Goal: Information Seeking & Learning: Find specific fact

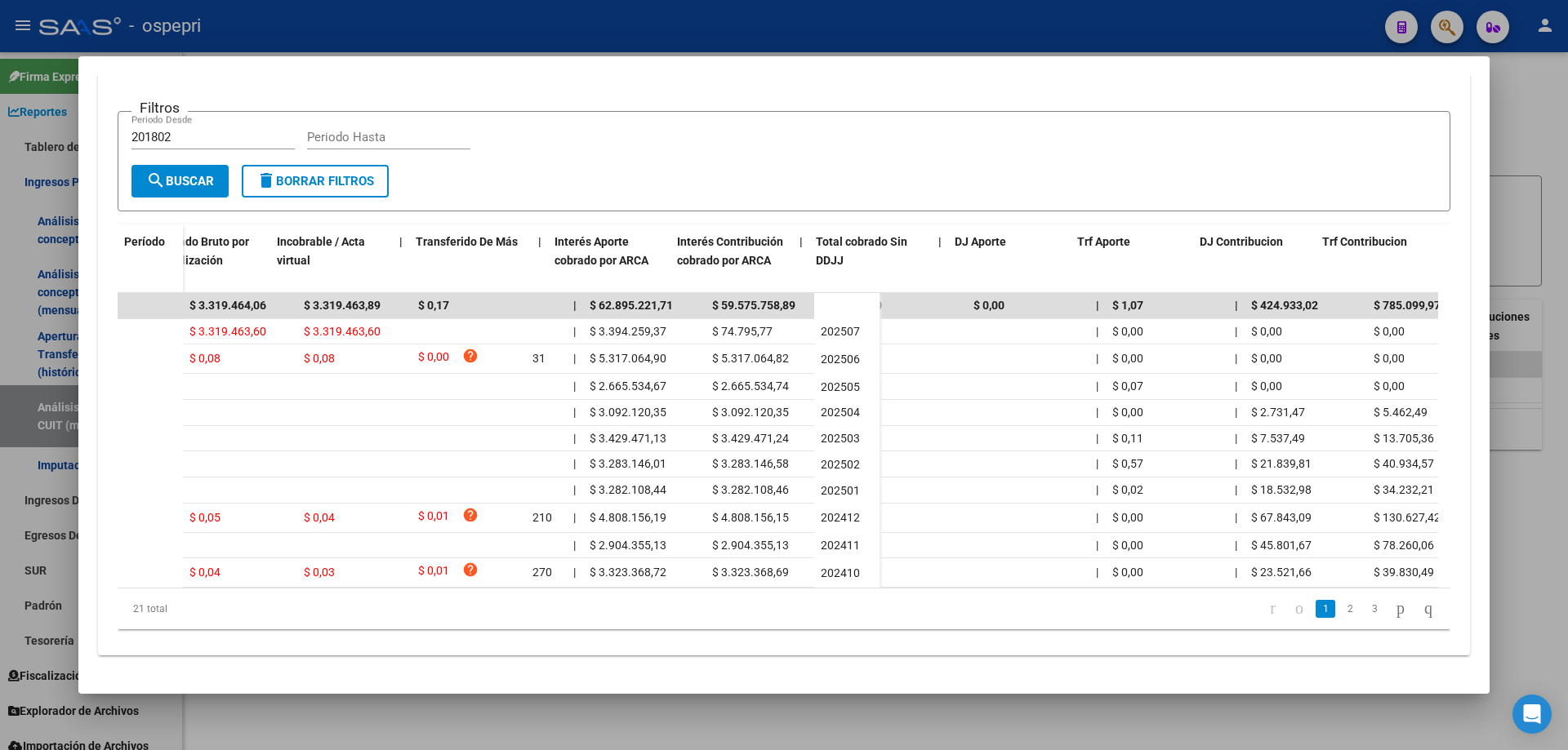
scroll to position [0, 697]
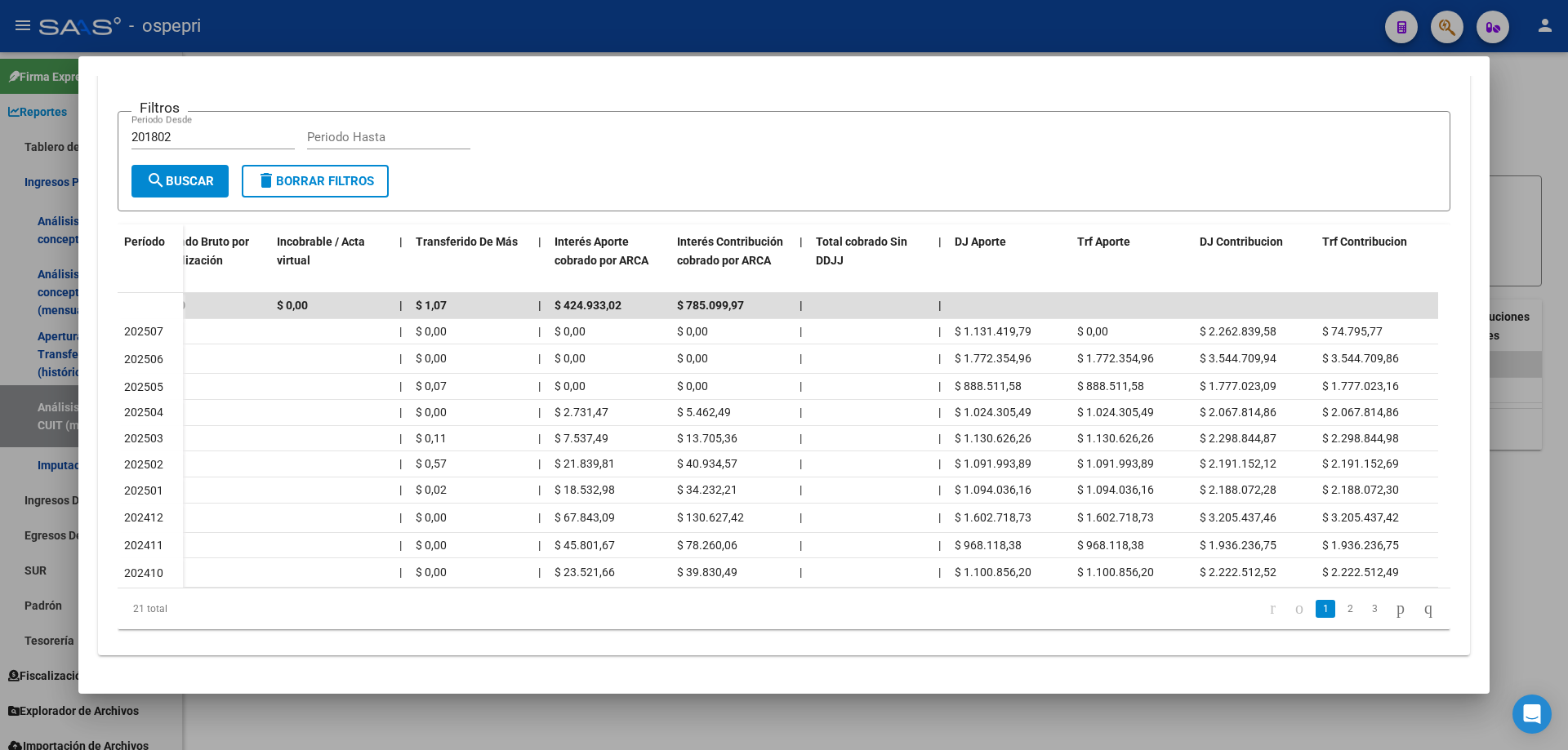
drag, startPoint x: 1513, startPoint y: 130, endPoint x: 887, endPoint y: 225, distance: 633.2
click at [1510, 130] on div at bounding box center [784, 375] width 1568 height 750
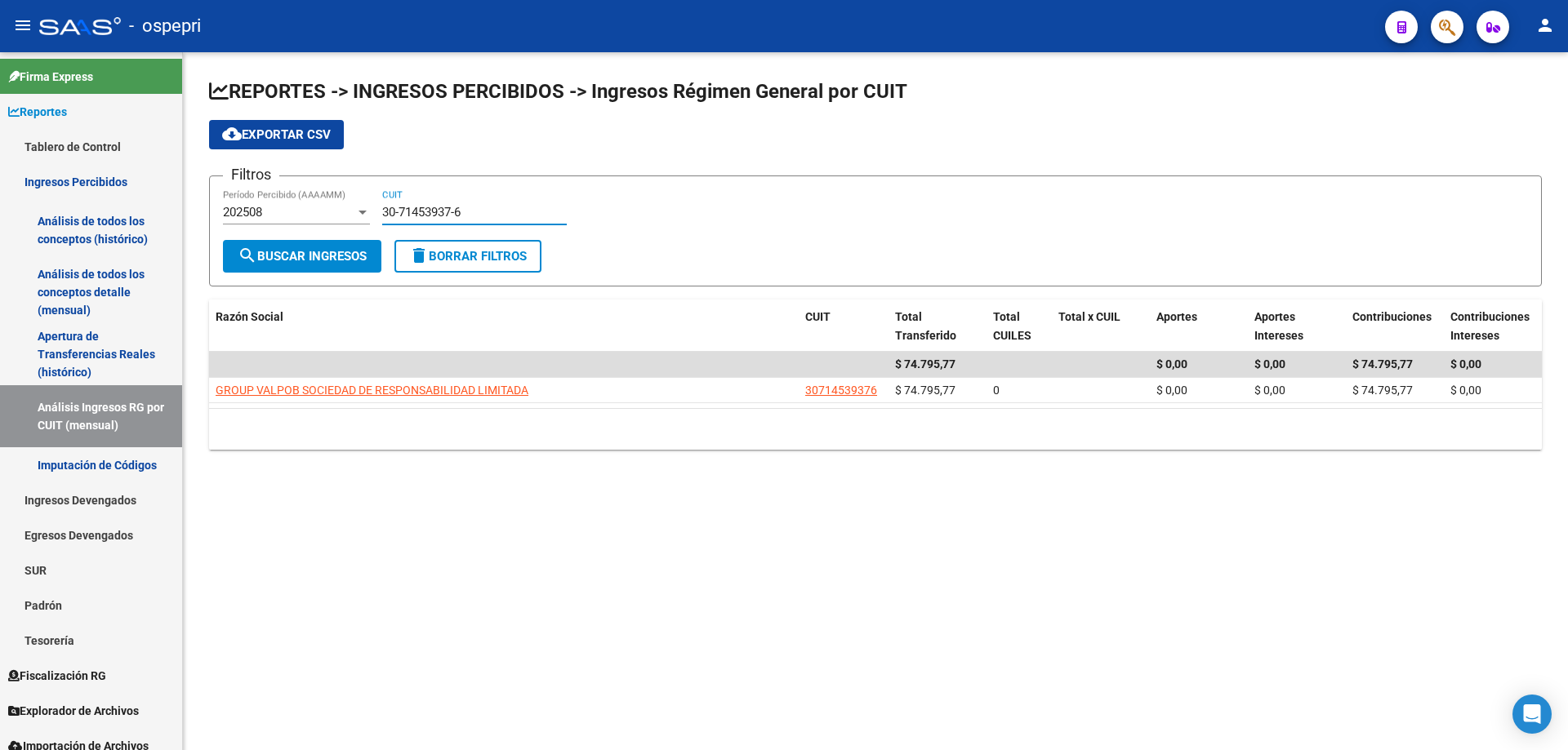
drag, startPoint x: 550, startPoint y: 210, endPoint x: 511, endPoint y: 227, distance: 42.5
click at [549, 210] on input "30-71453937-6" at bounding box center [474, 212] width 184 height 15
click at [507, 217] on input "30-71453937-6" at bounding box center [474, 212] width 184 height 15
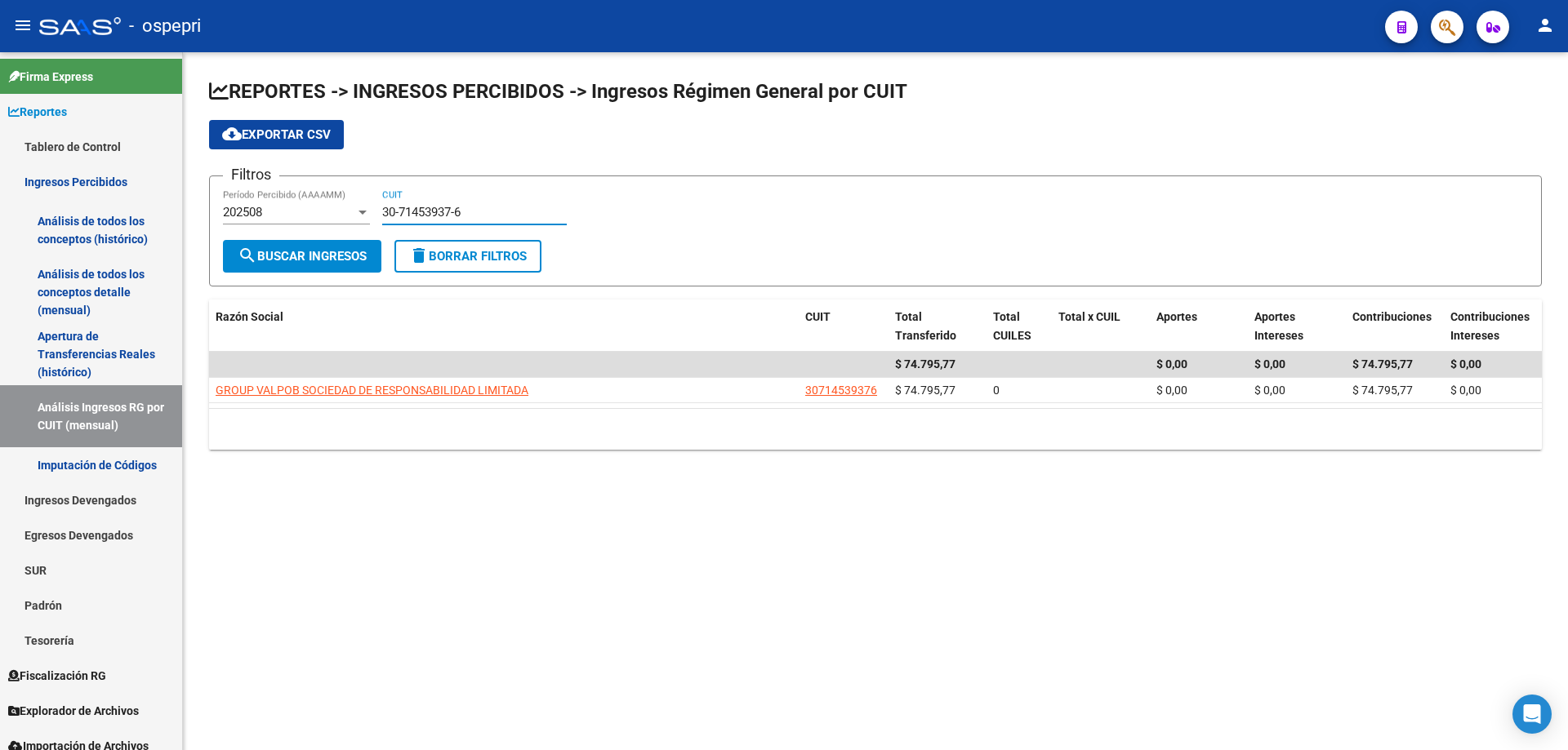
click at [507, 217] on input "30-71453937-6" at bounding box center [474, 212] width 184 height 15
paste input "23-29497898-4"
type input "23-29497898-4"
click at [279, 265] on button "search Buscar Ingresos" at bounding box center [302, 256] width 159 height 33
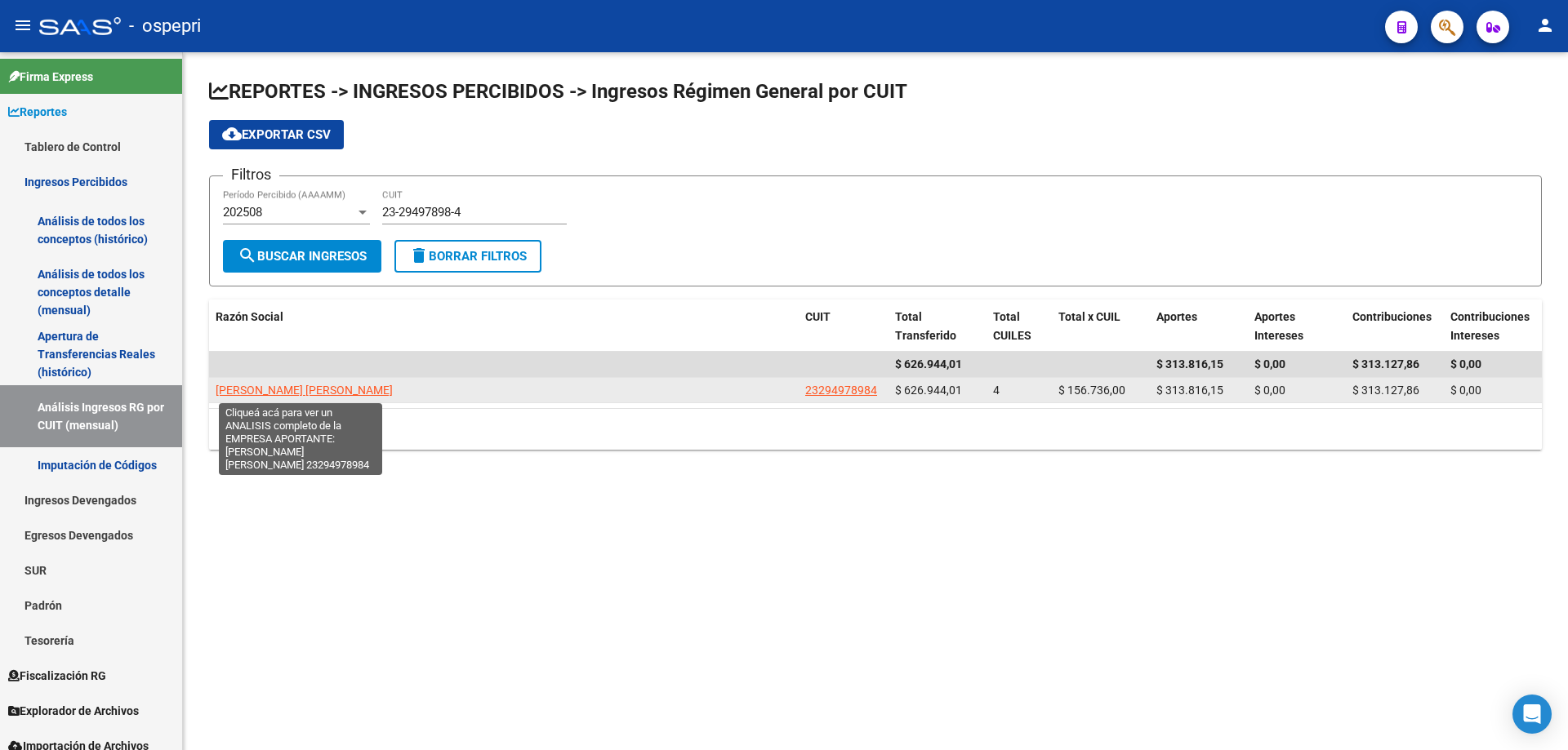
click at [298, 387] on span "[PERSON_NAME] [PERSON_NAME]" at bounding box center [305, 389] width 177 height 13
type textarea "23294978984"
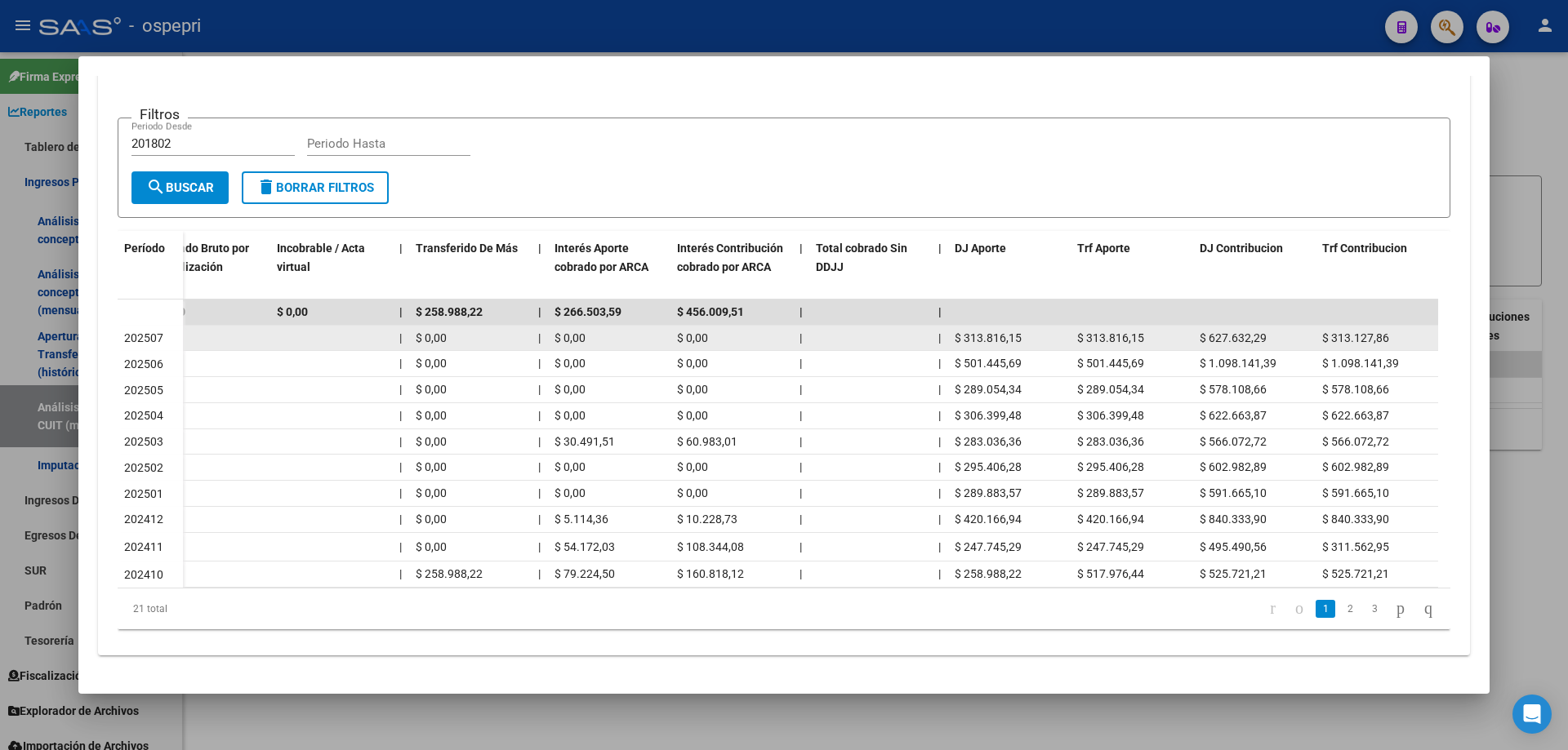
drag, startPoint x: 1021, startPoint y: 328, endPoint x: 965, endPoint y: 327, distance: 56.0
click at [965, 329] on div "$ 313.816,15" at bounding box center [1009, 338] width 109 height 19
copy span "313.816,15"
drag, startPoint x: 1270, startPoint y: 329, endPoint x: 1210, endPoint y: 328, distance: 60.0
click at [1210, 329] on div "$ 627.632,29" at bounding box center [1254, 338] width 109 height 19
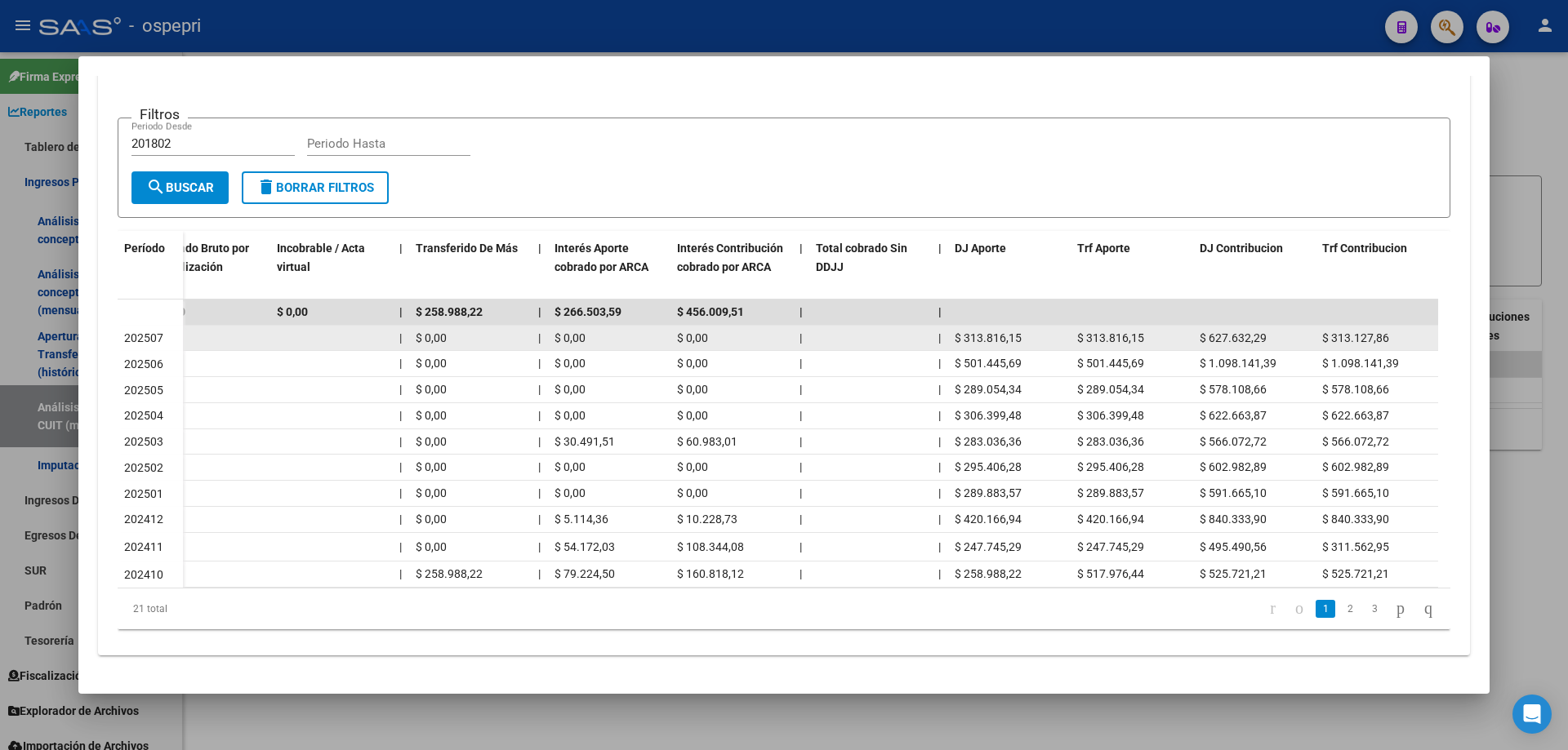
copy span "627.632,29"
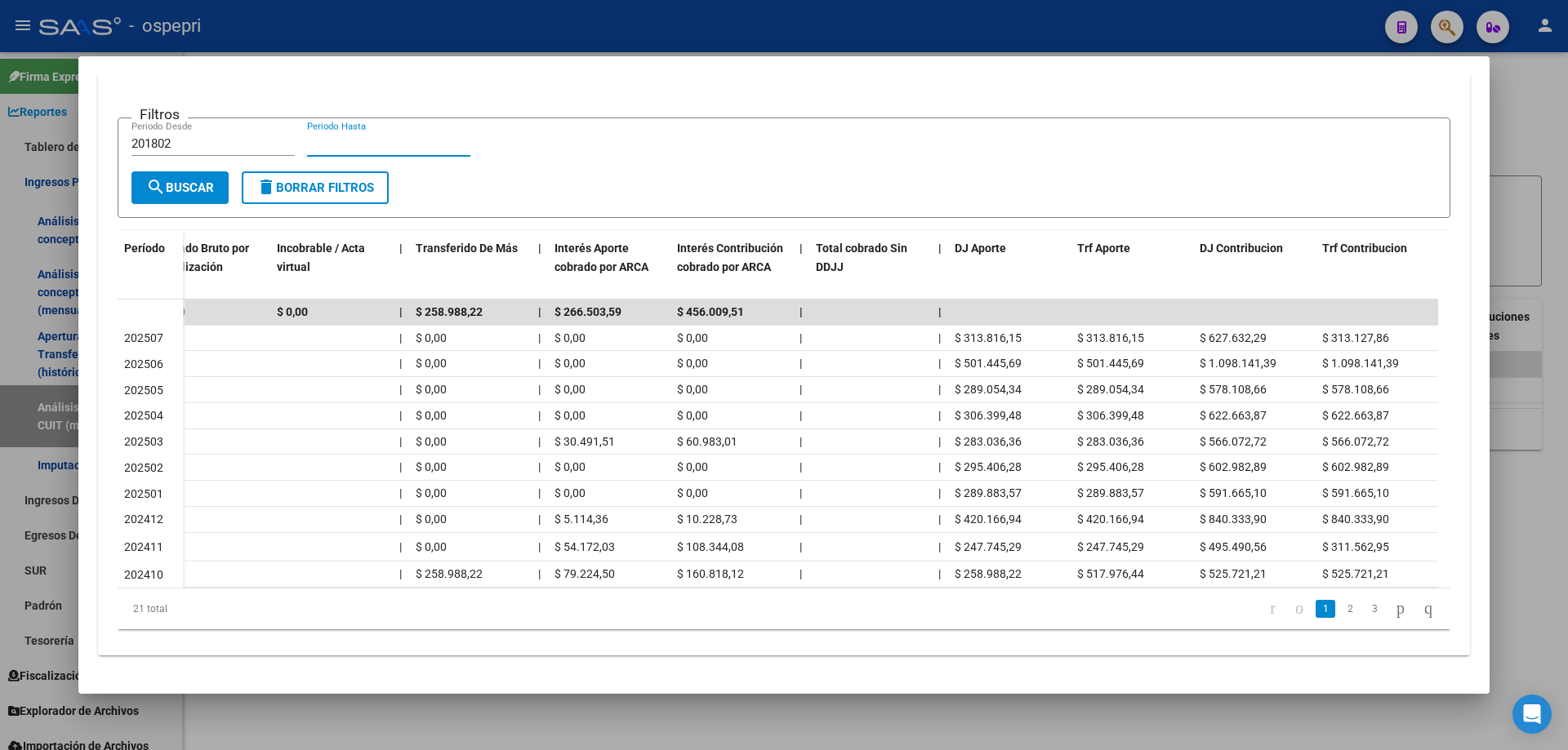
click at [433, 136] on input "Periodo Hasta" at bounding box center [389, 143] width 164 height 15
click at [1545, 145] on div at bounding box center [784, 375] width 1568 height 750
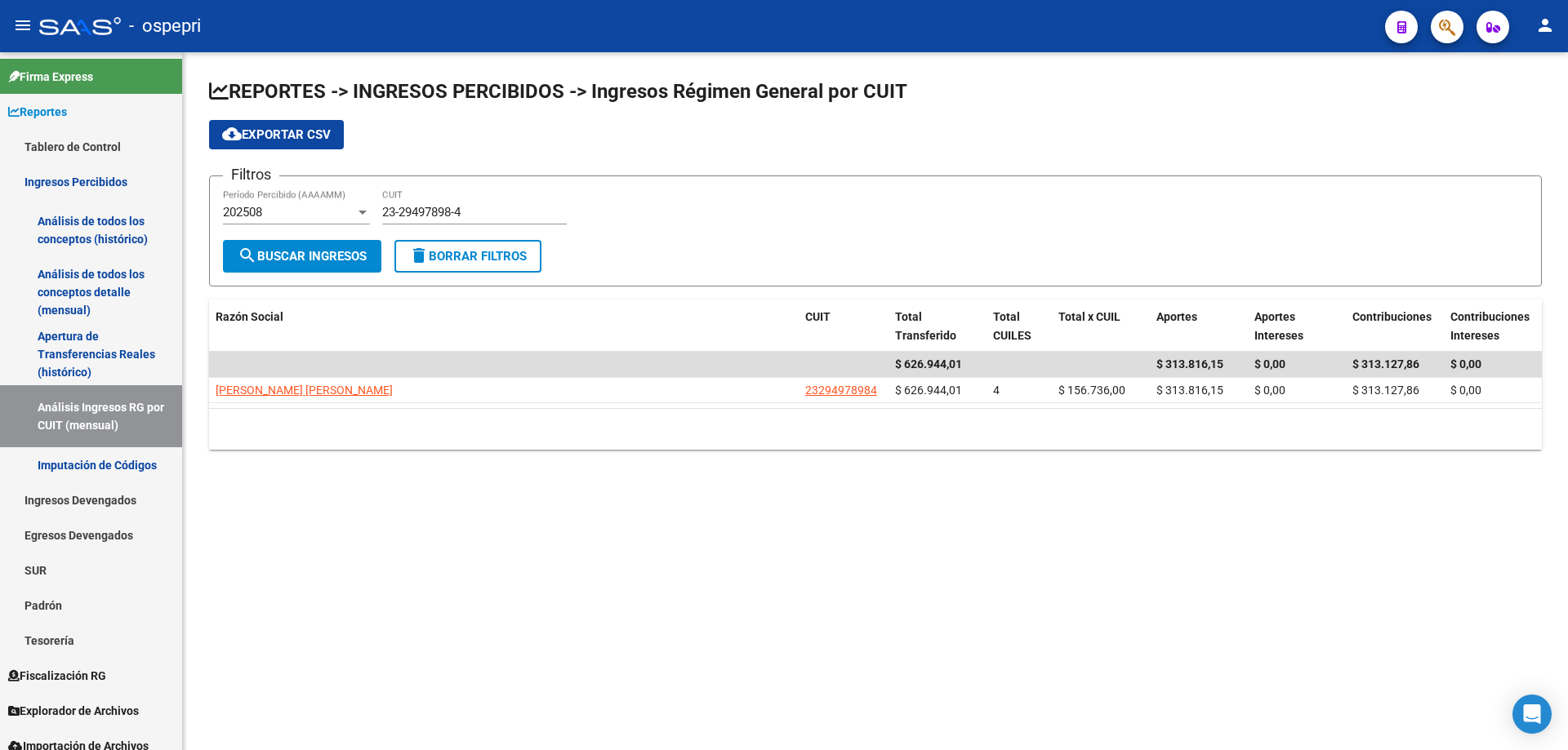
click at [480, 214] on input "23-29497898-4" at bounding box center [474, 212] width 184 height 15
click at [482, 212] on input "23-29497898-4" at bounding box center [474, 212] width 184 height 15
click at [483, 212] on input "23-29497898-4" at bounding box center [474, 212] width 184 height 15
paste input "7-27686447-0"
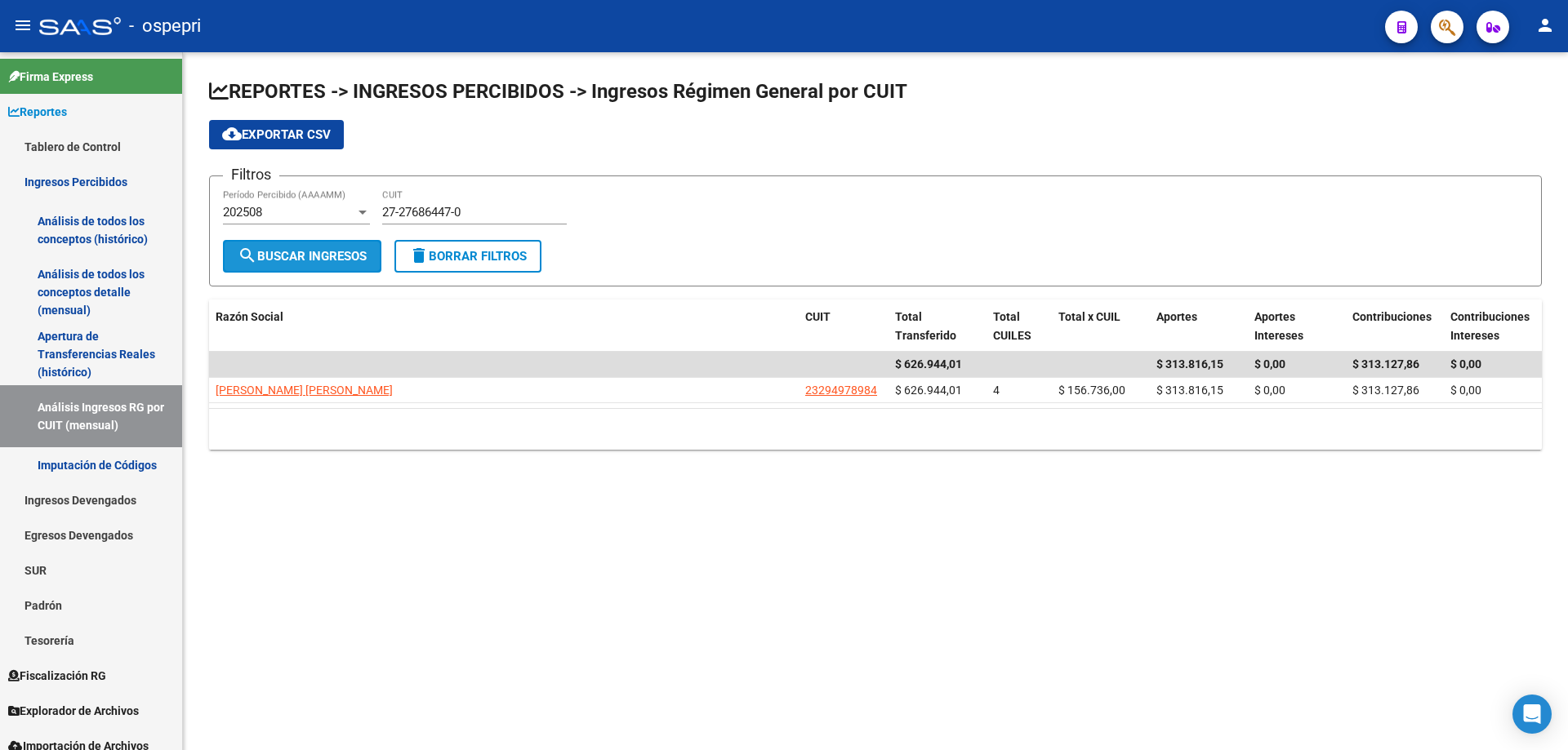
click at [319, 261] on span "search Buscar Ingresos" at bounding box center [302, 256] width 129 height 15
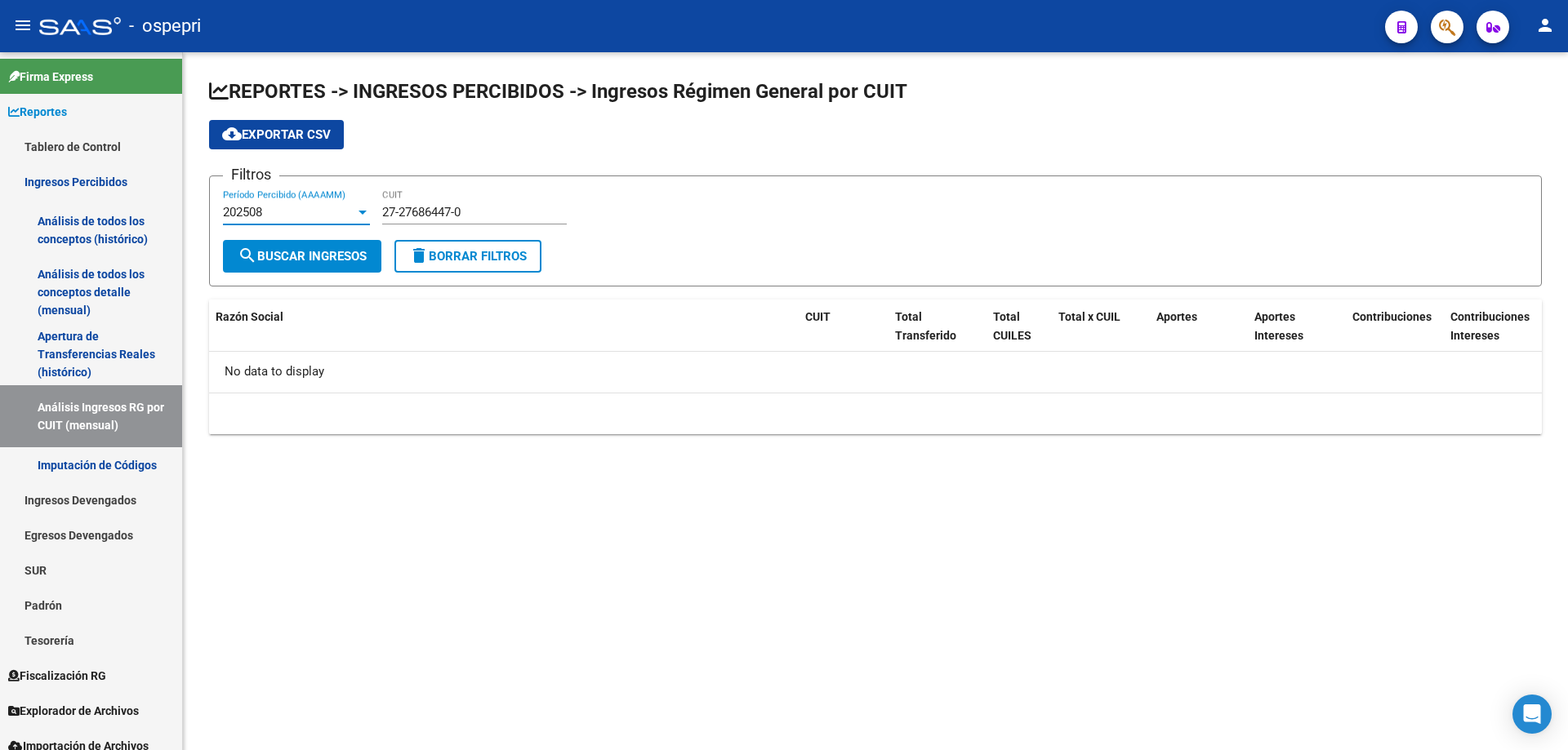
drag, startPoint x: 289, startPoint y: 206, endPoint x: 288, endPoint y: 215, distance: 9.1
click at [288, 215] on div "202508" at bounding box center [289, 212] width 132 height 15
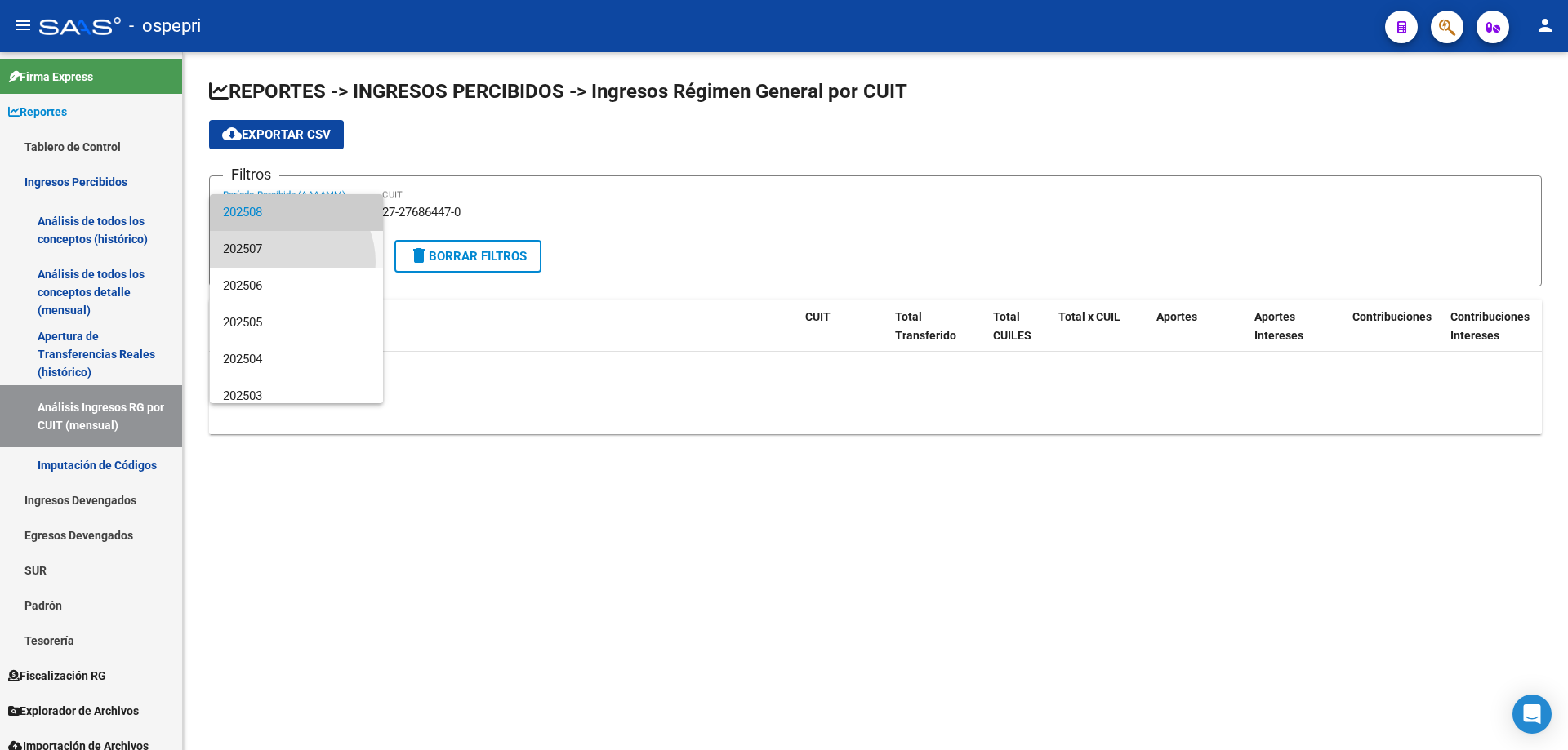
click at [283, 262] on span "202507" at bounding box center [296, 248] width 147 height 36
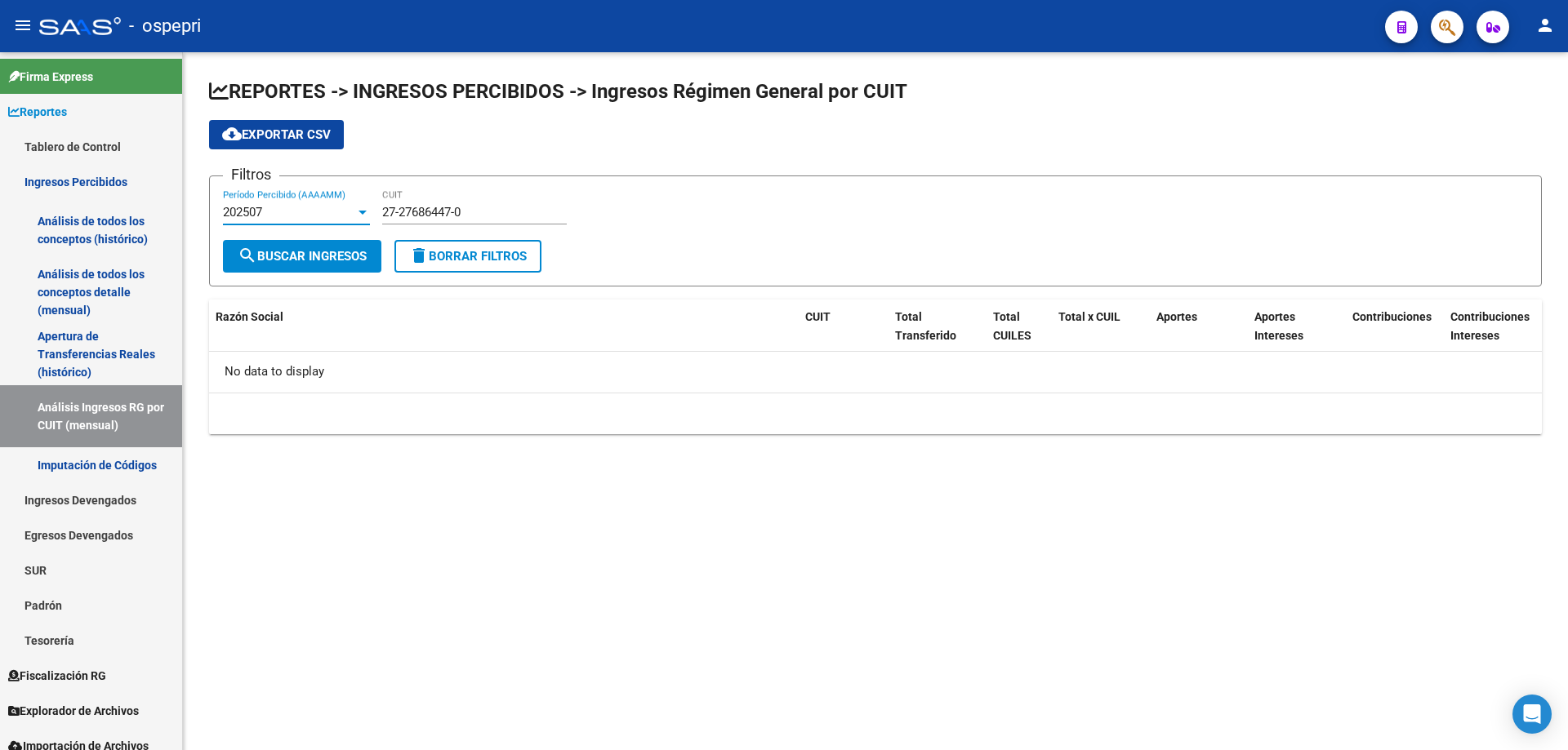
click at [272, 207] on div "202507" at bounding box center [289, 212] width 132 height 15
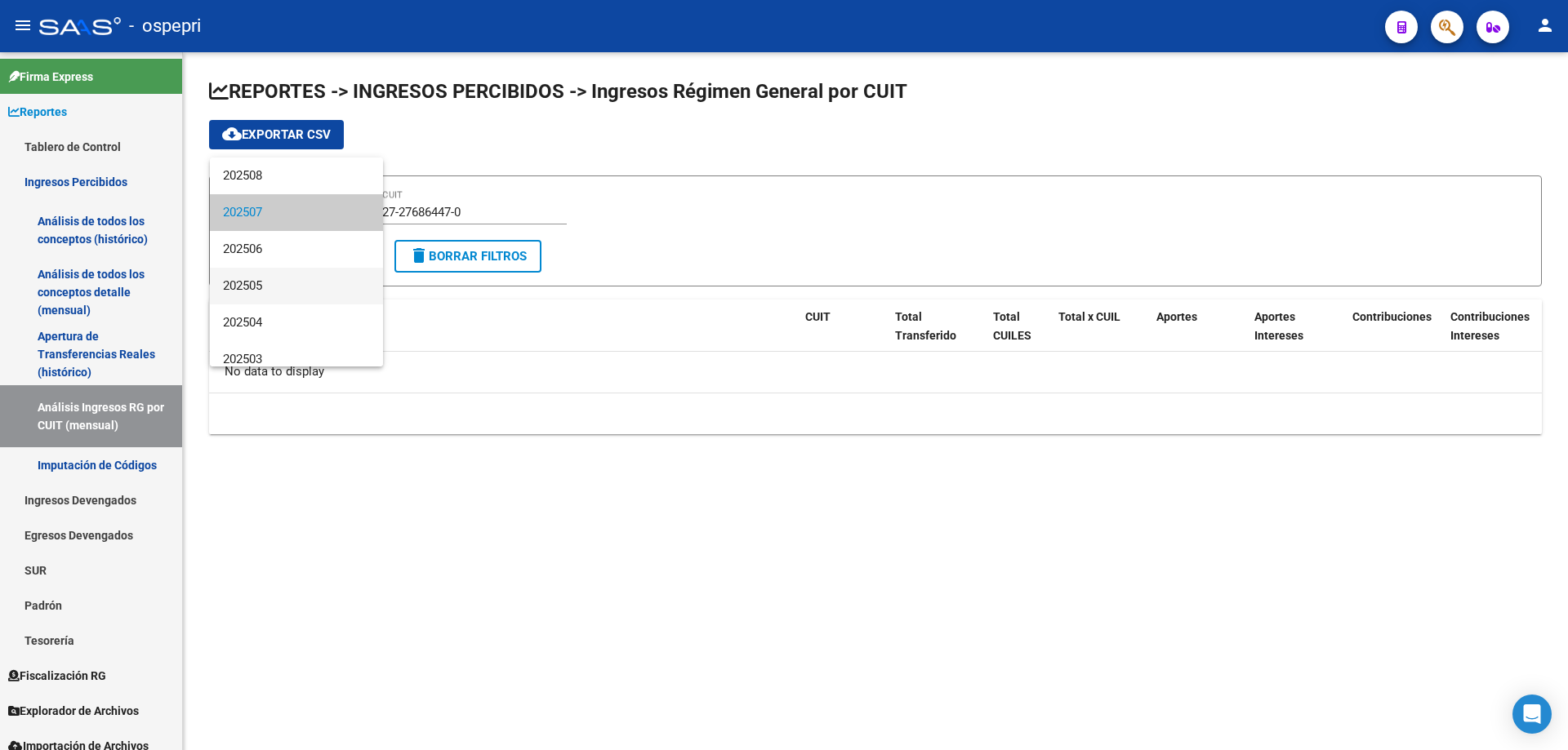
click at [274, 303] on span "202505" at bounding box center [296, 286] width 147 height 36
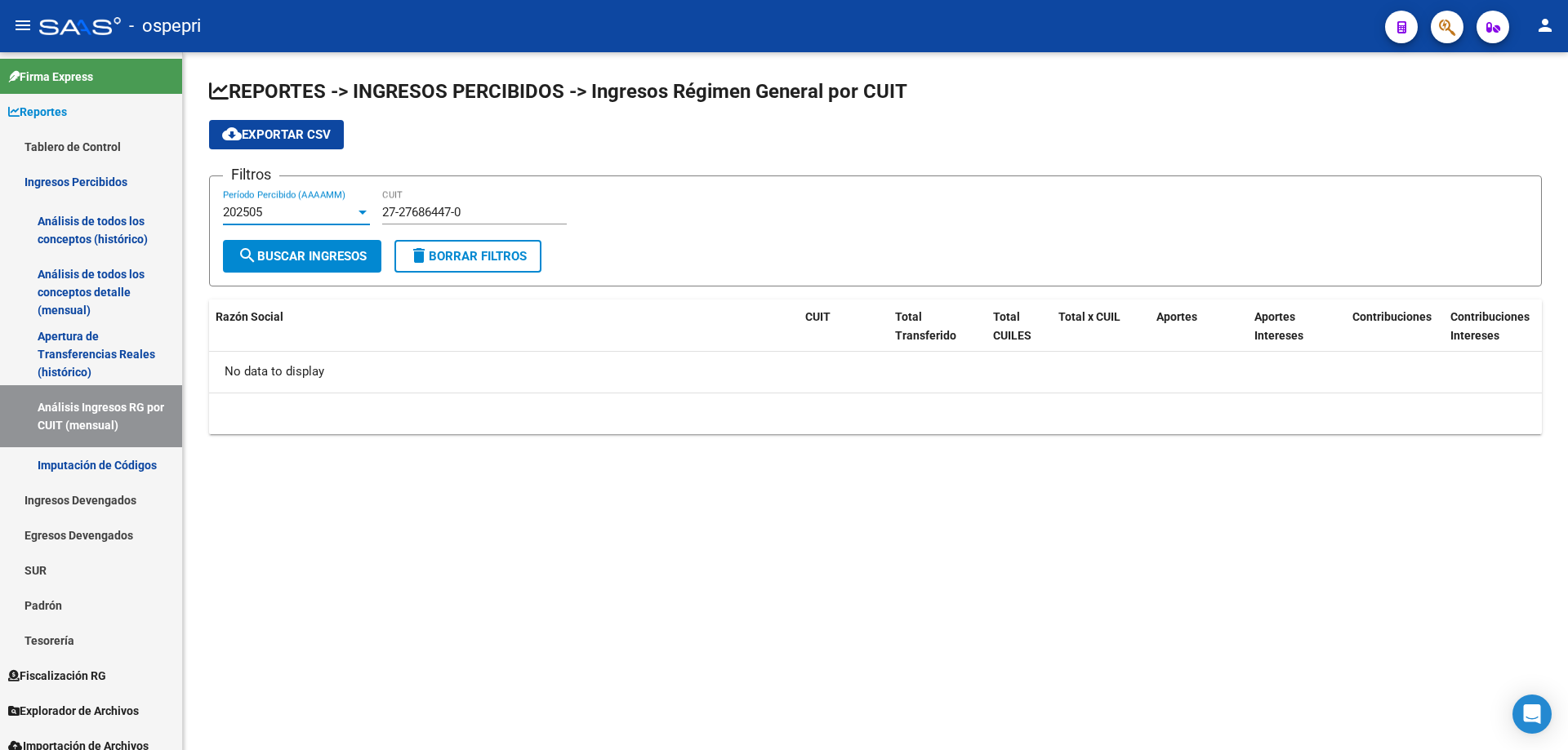
click at [291, 212] on div "202505" at bounding box center [289, 212] width 132 height 15
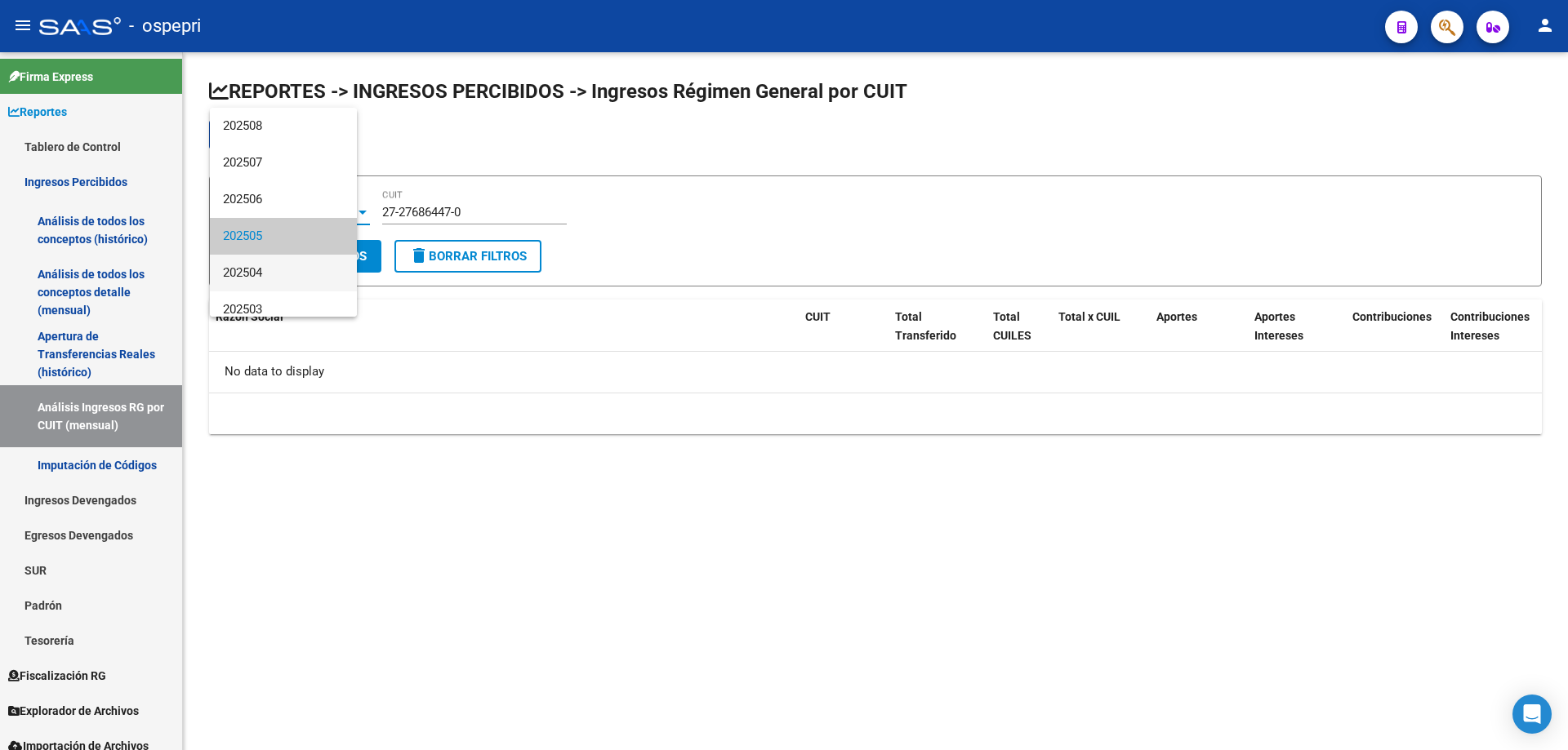
scroll to position [25, 0]
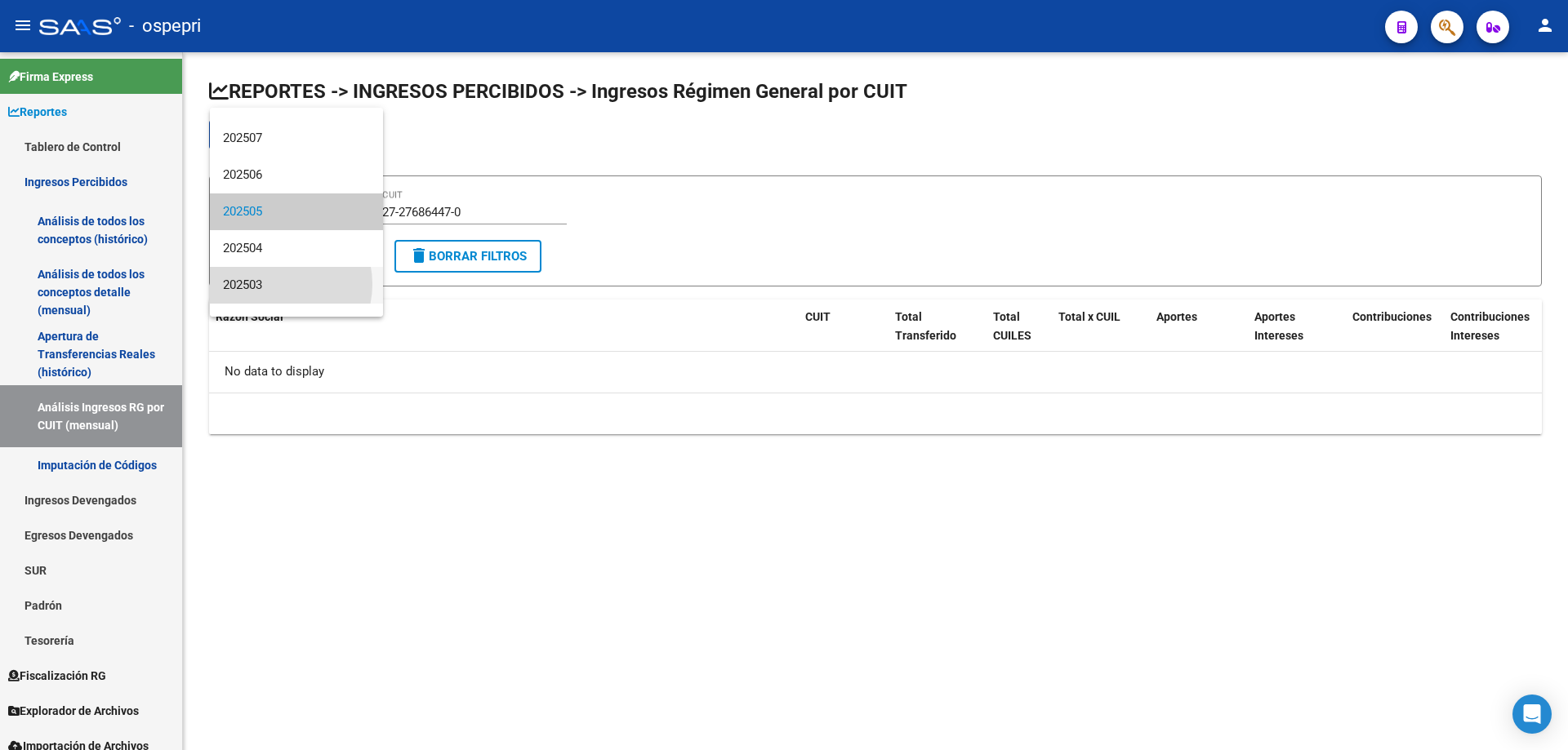
click at [275, 284] on span "202503" at bounding box center [296, 285] width 147 height 36
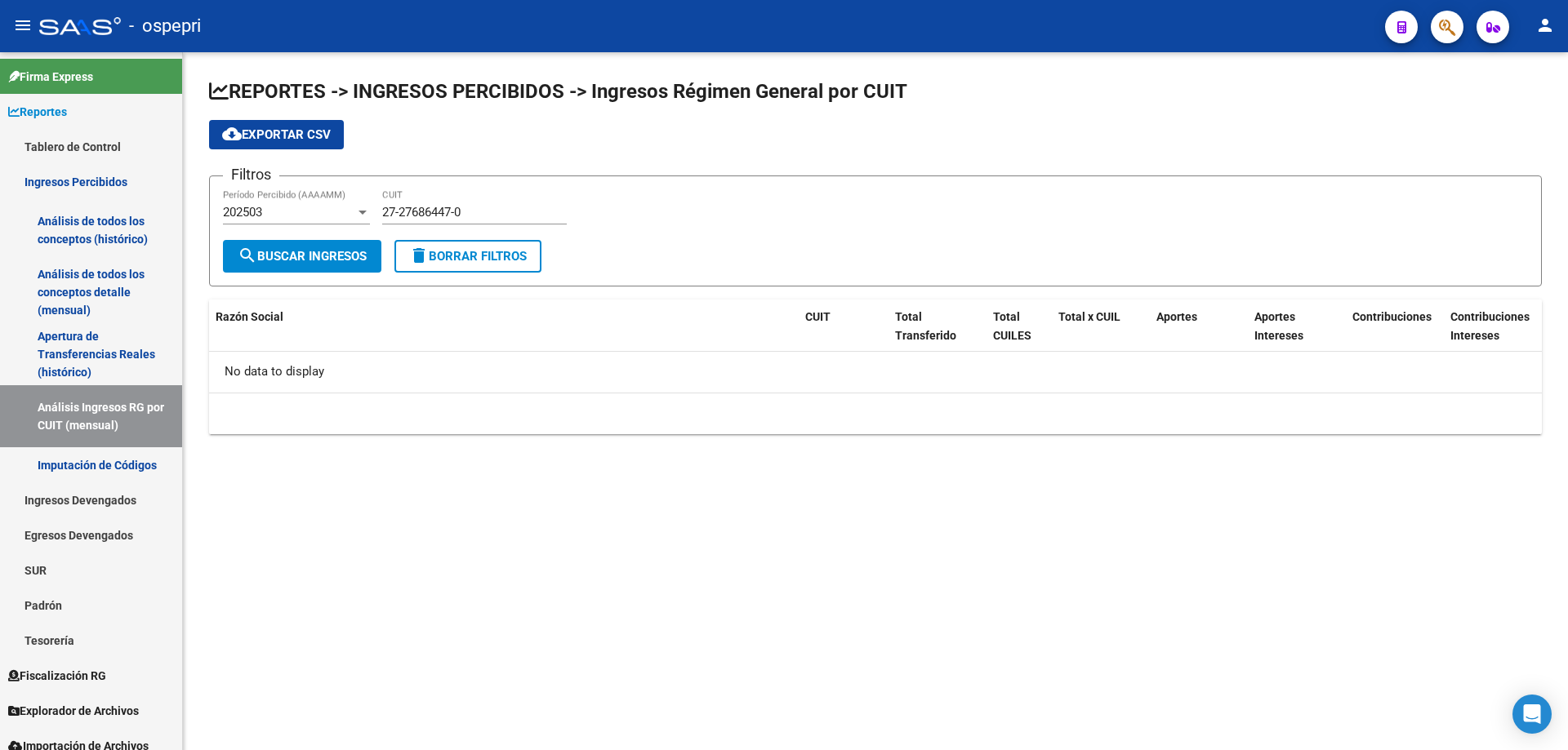
click at [952, 636] on mat-sidenav-content "REPORTES -> INGRESOS PERCIBIDOS -> Ingresos Régimen General por CUIT cloud_down…" at bounding box center [875, 401] width 1385 height 698
click at [642, 554] on mat-sidenav-content "REPORTES -> INGRESOS PERCIBIDOS -> Ingresos Régimen General por CUIT cloud_down…" at bounding box center [875, 401] width 1385 height 698
click at [474, 217] on input "27-27686447-0" at bounding box center [474, 212] width 184 height 15
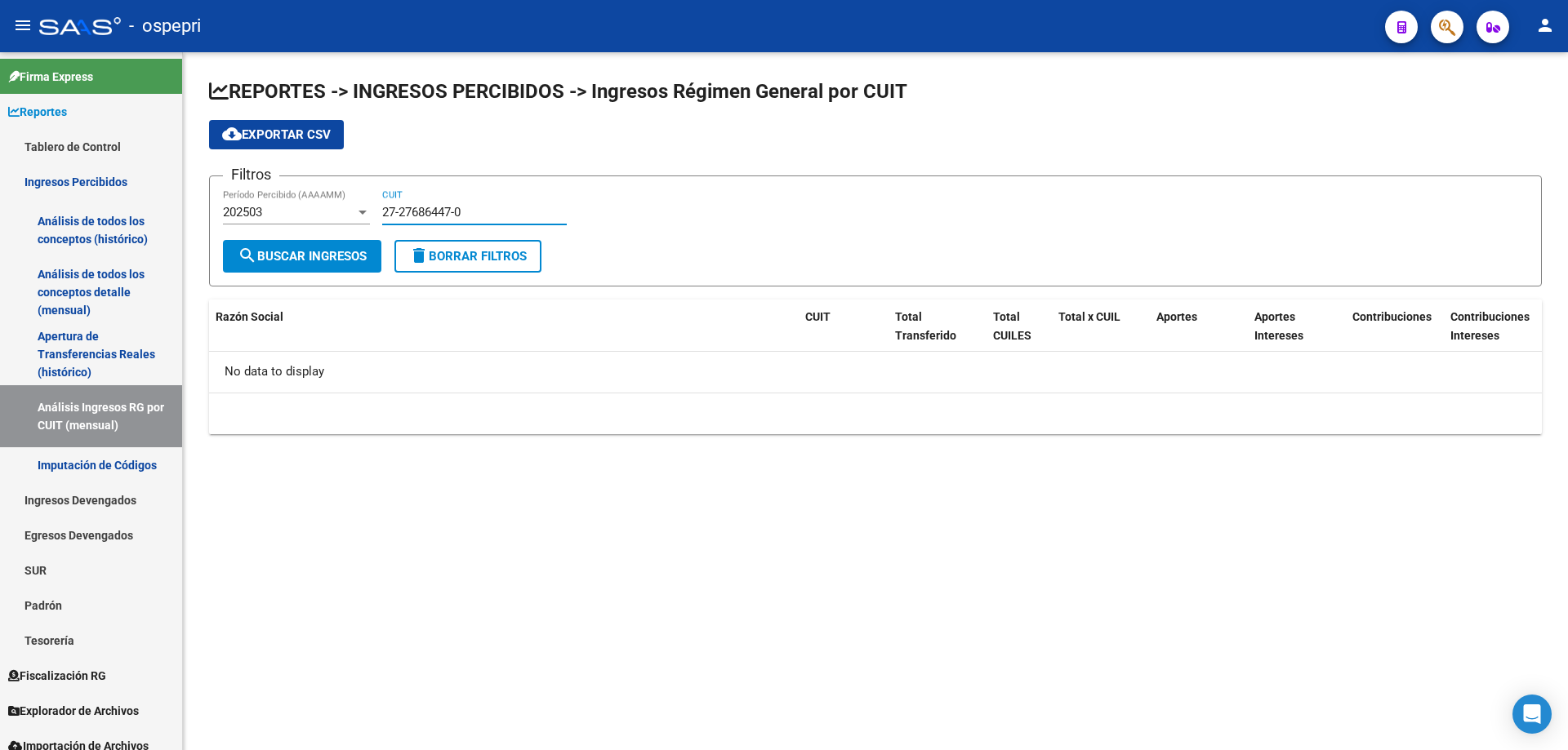
paste input "30-70849238-4"
type input "30-70849238-4"
click at [305, 266] on button "search Buscar Ingresos" at bounding box center [302, 256] width 159 height 33
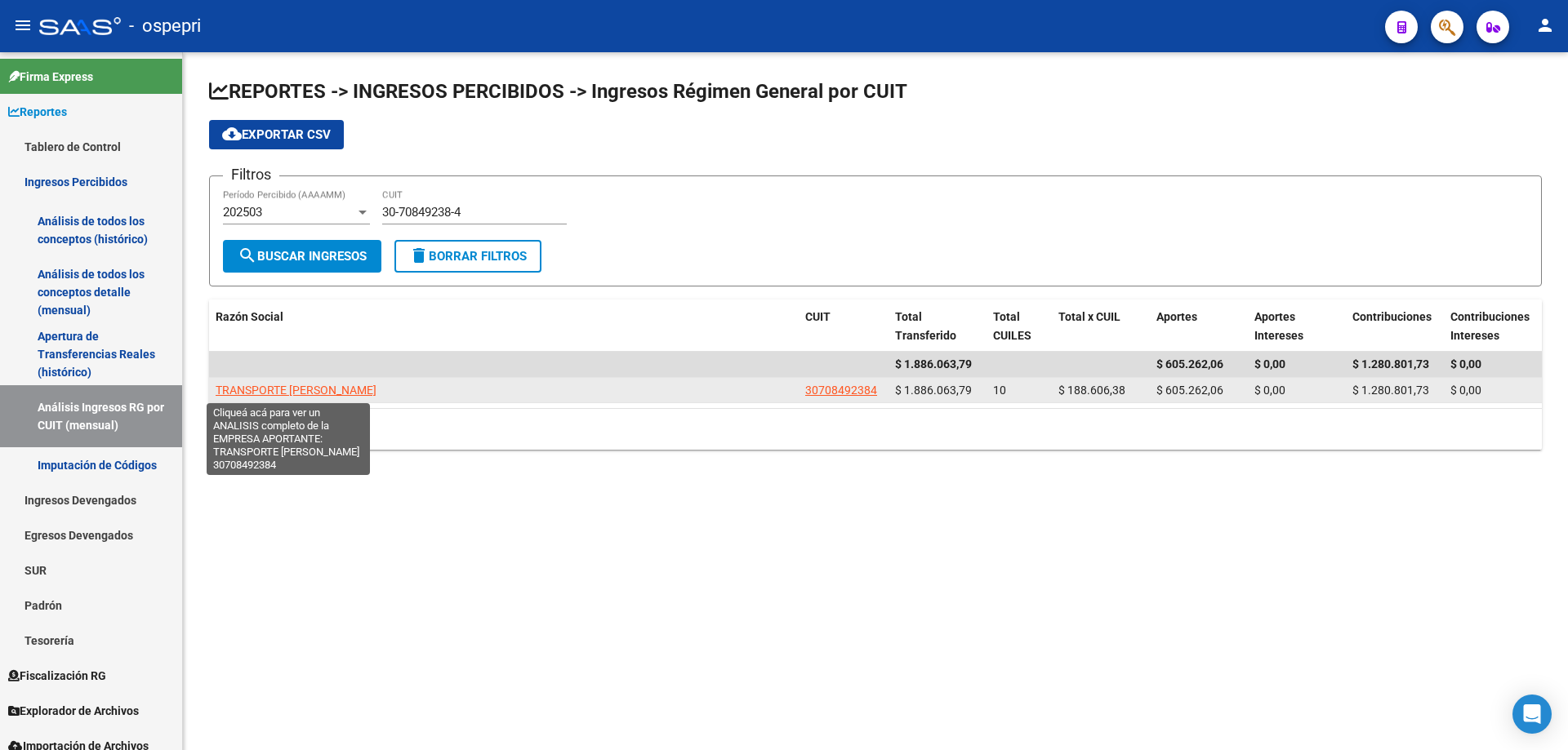
click at [270, 391] on span "TRANSPORTE [PERSON_NAME]" at bounding box center [296, 389] width 161 height 13
type textarea "30708492384"
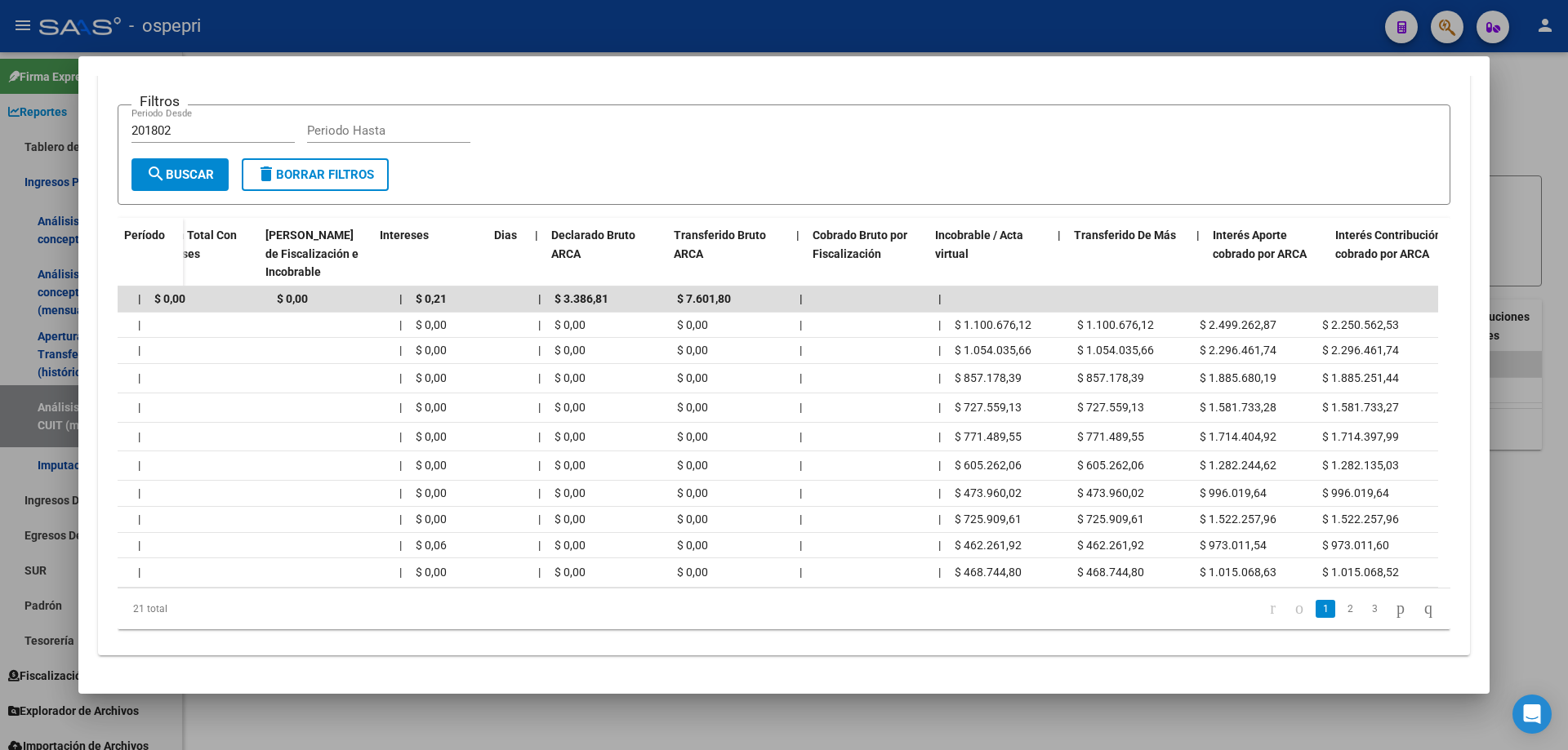
scroll to position [0, 0]
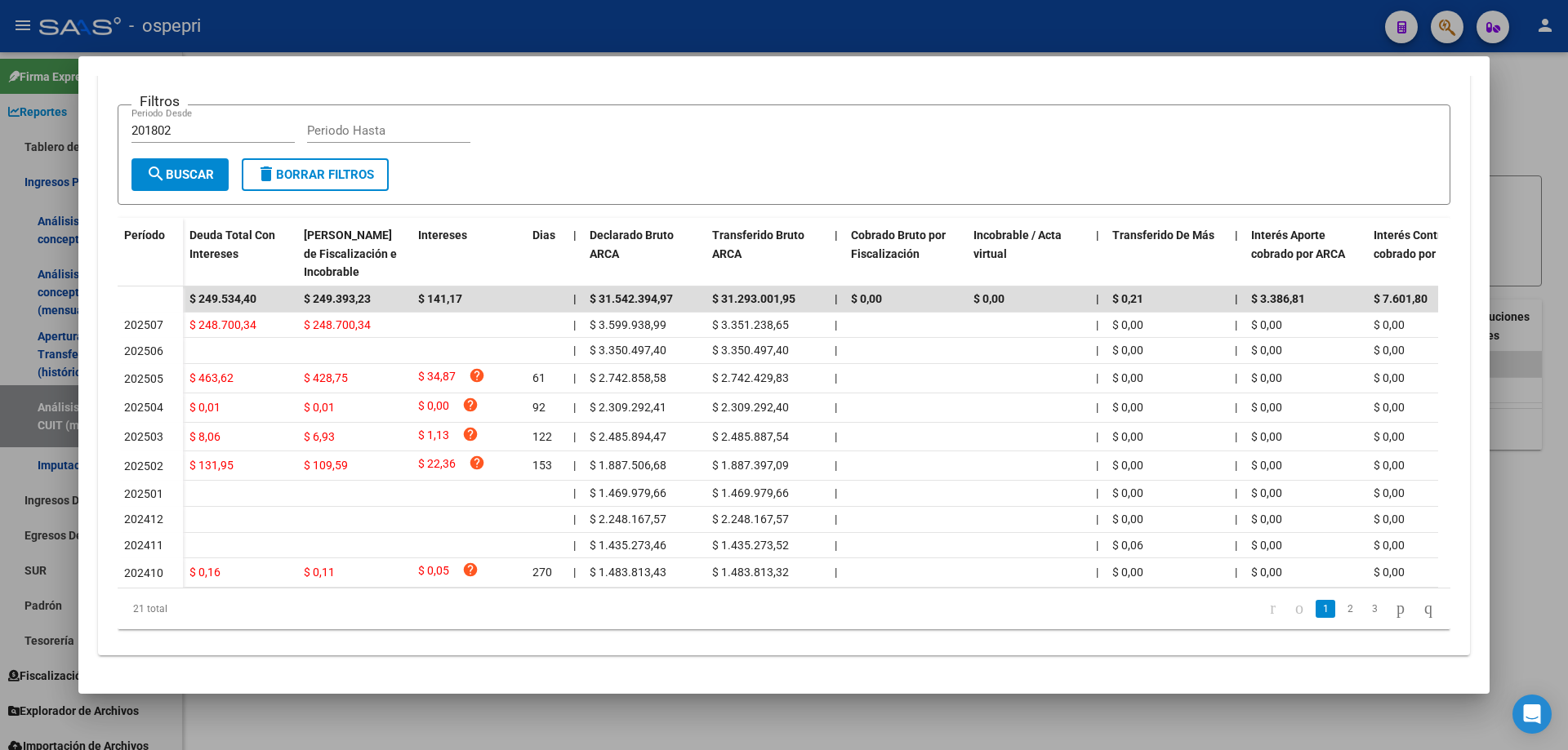
drag, startPoint x: 1529, startPoint y: 126, endPoint x: 1466, endPoint y: 116, distance: 63.8
click at [1515, 125] on div at bounding box center [784, 375] width 1568 height 750
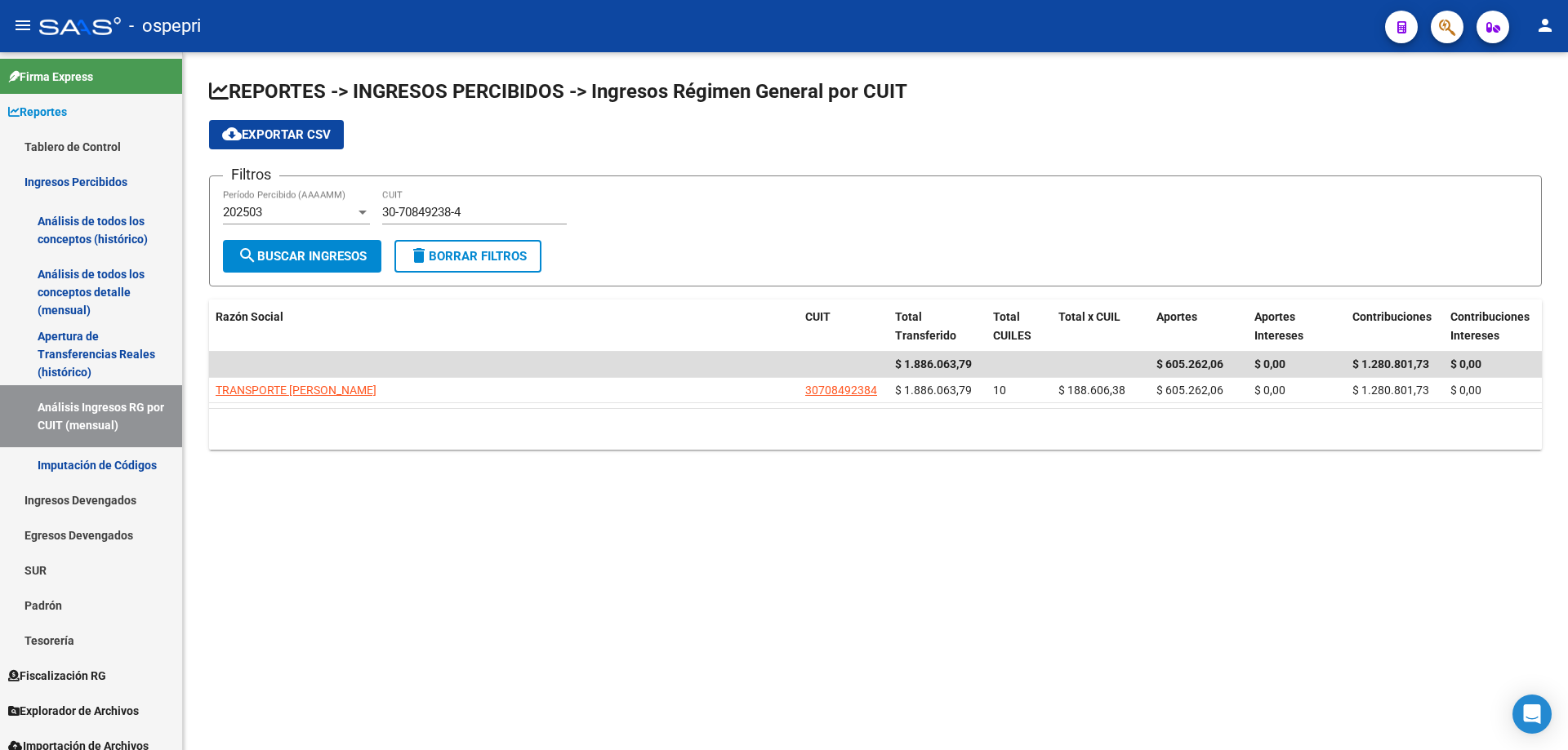
click at [464, 215] on input "30-70849238-4" at bounding box center [474, 212] width 184 height 15
paste input "1013929-2"
type input "30-71013929-2"
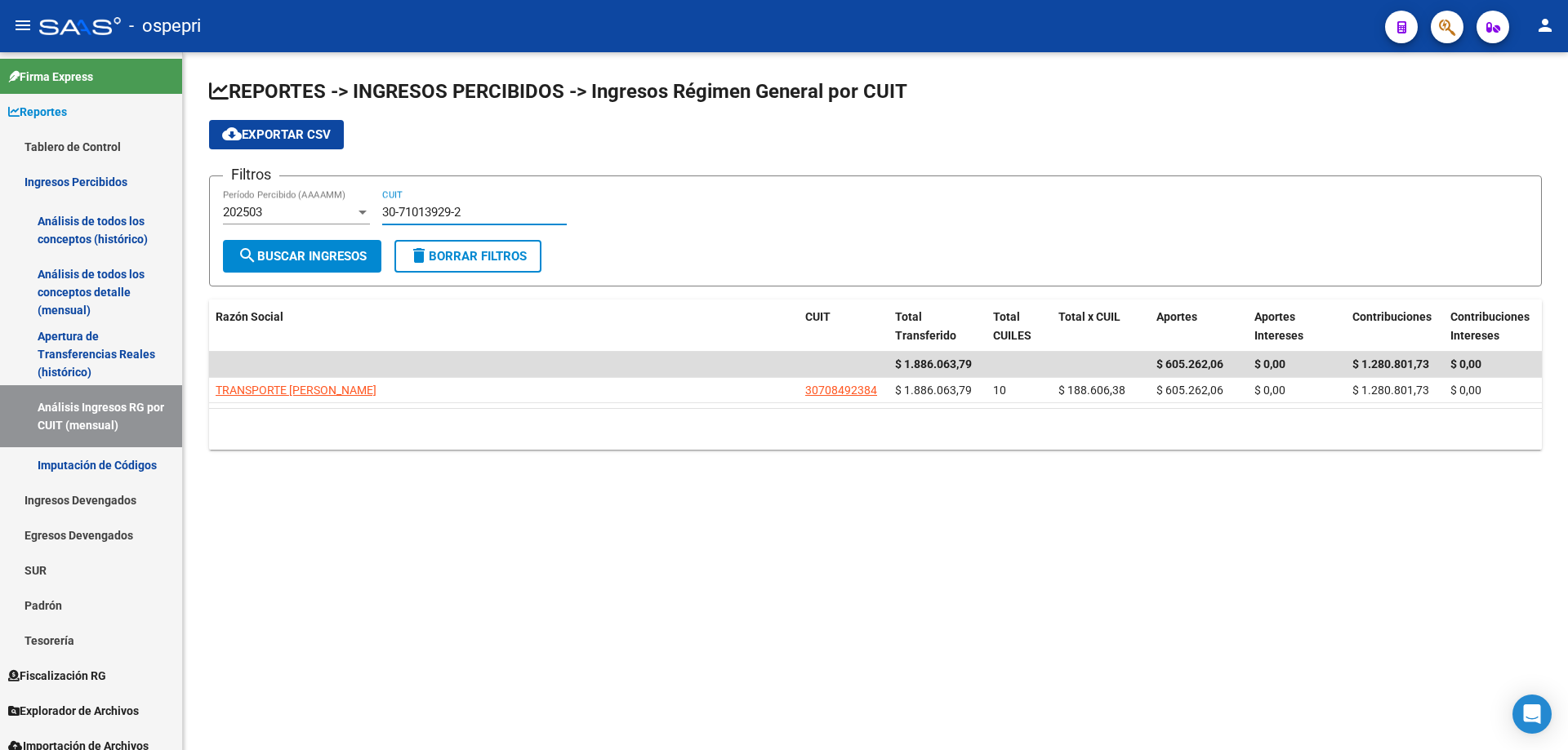
click at [284, 262] on span "search Buscar Ingresos" at bounding box center [302, 256] width 129 height 15
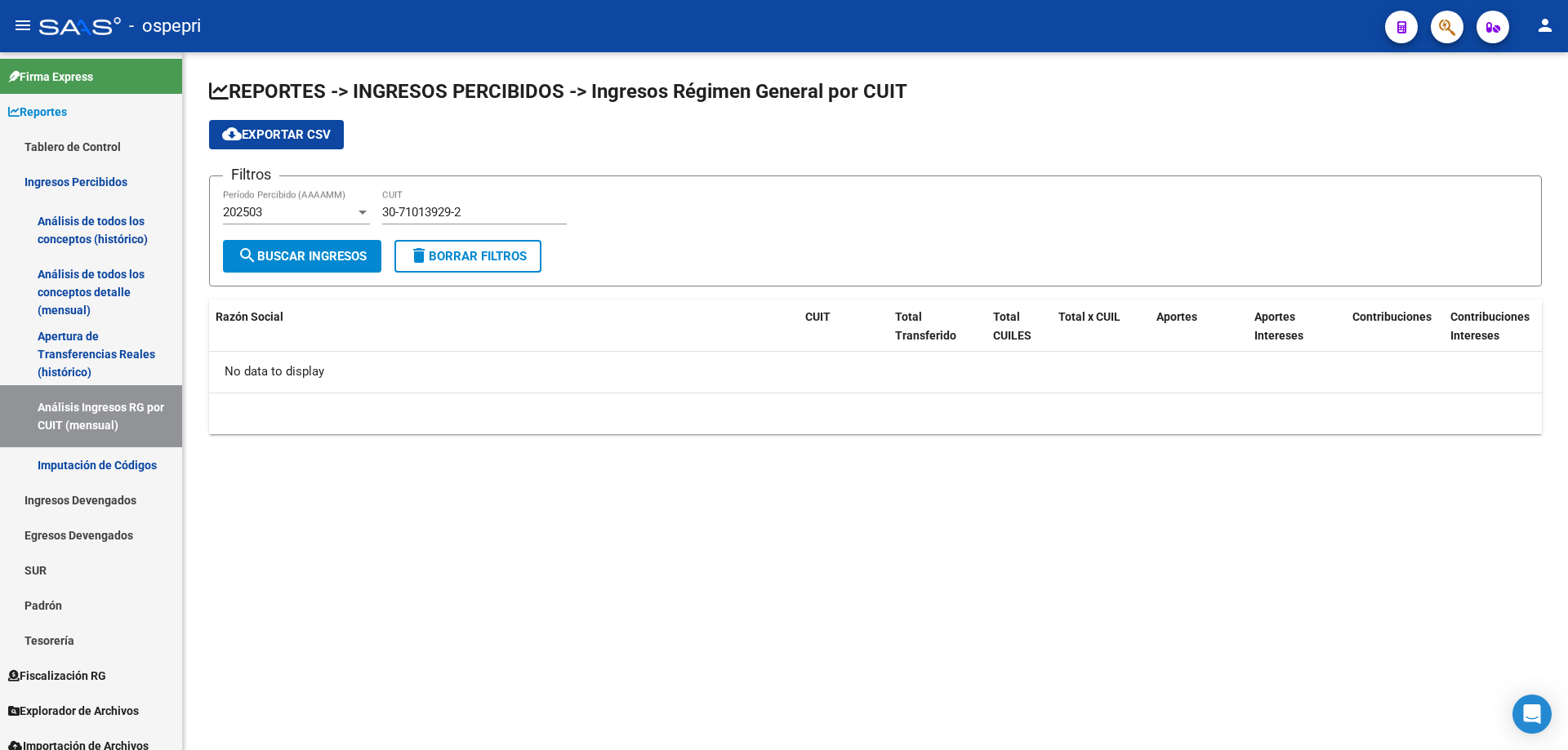
click at [295, 213] on div "202503" at bounding box center [289, 212] width 132 height 15
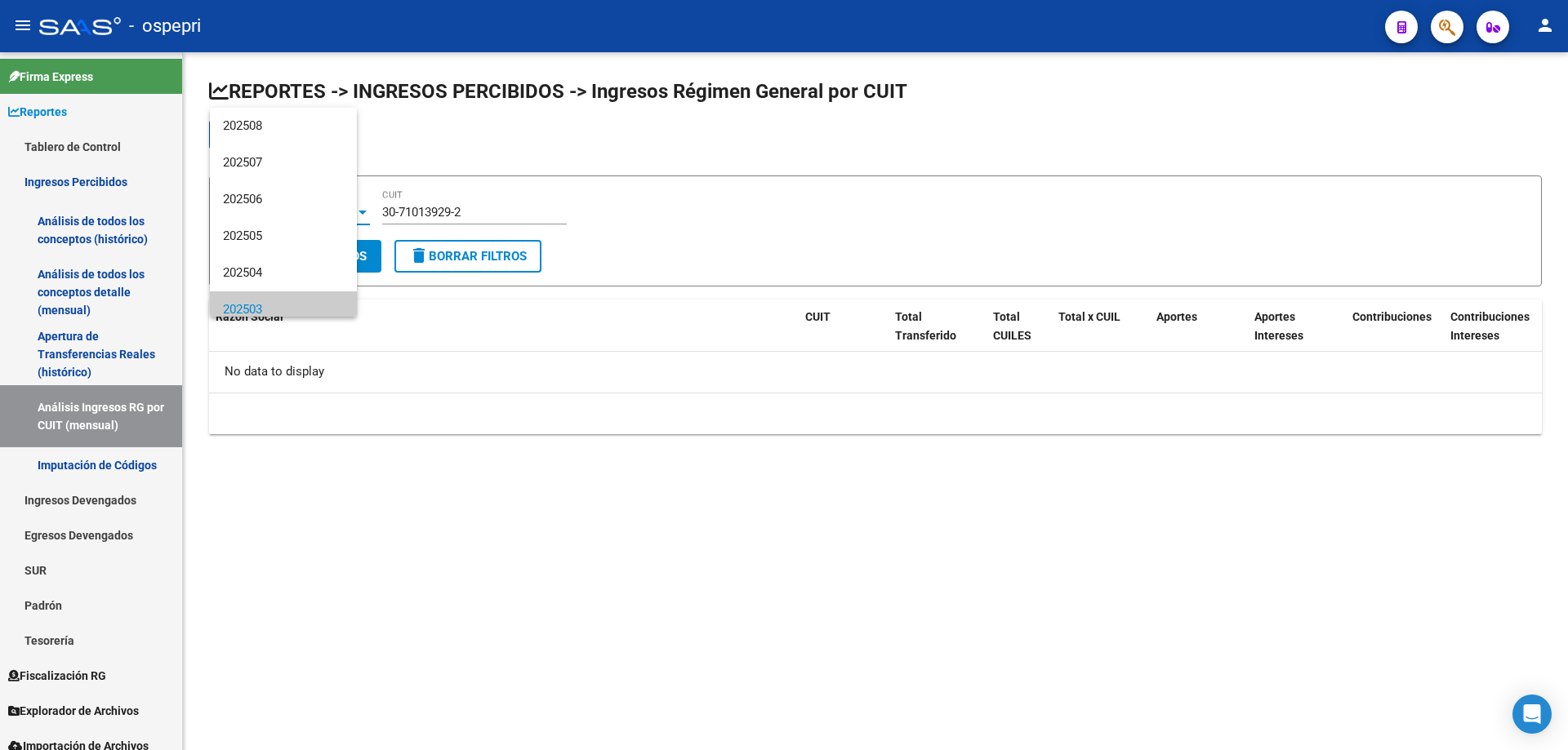
scroll to position [98, 0]
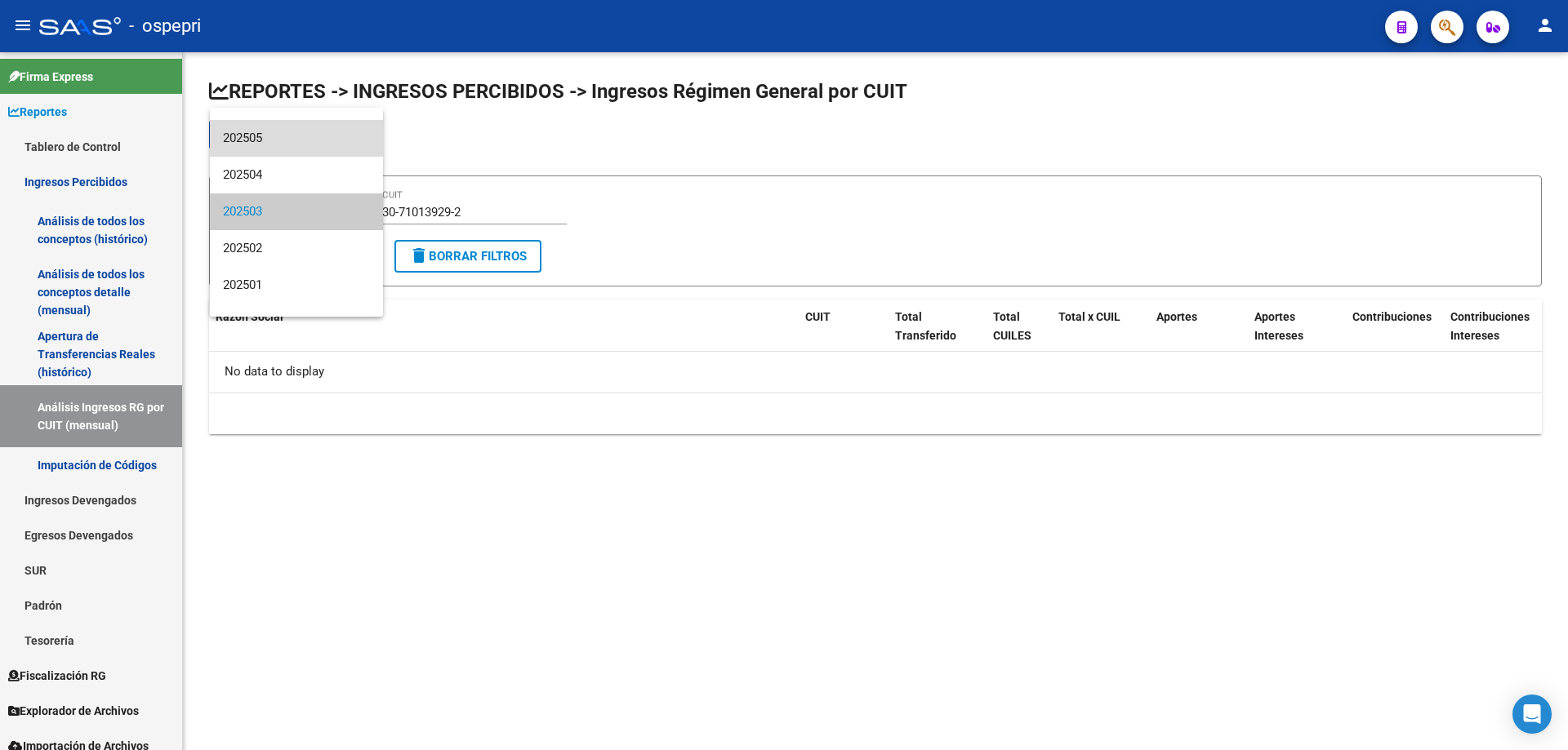
click at [301, 155] on span "202505" at bounding box center [296, 138] width 147 height 36
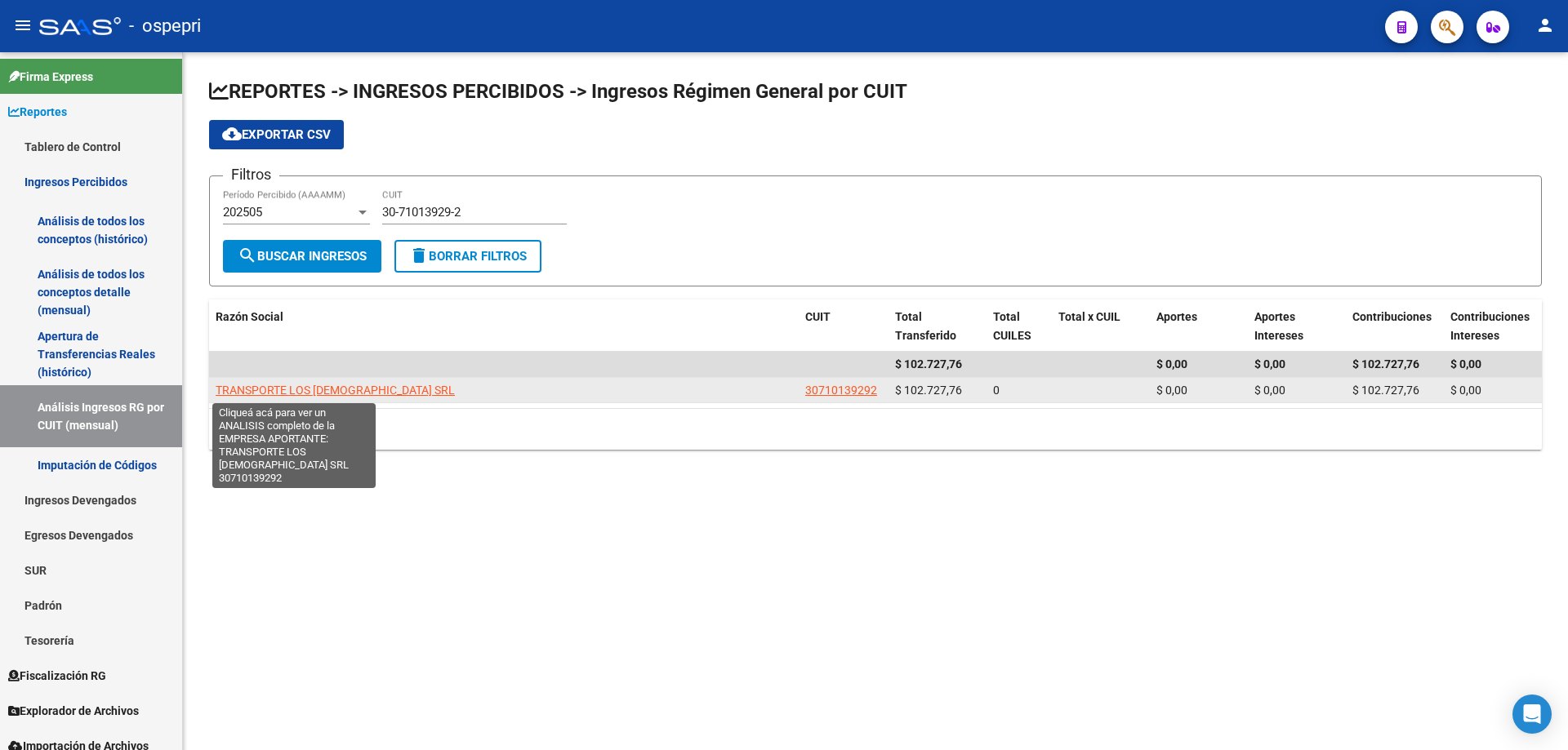
click at [287, 387] on span "TRANSPORTE LOS [DEMOGRAPHIC_DATA] SRL" at bounding box center [335, 389] width 239 height 13
type textarea "30710139292"
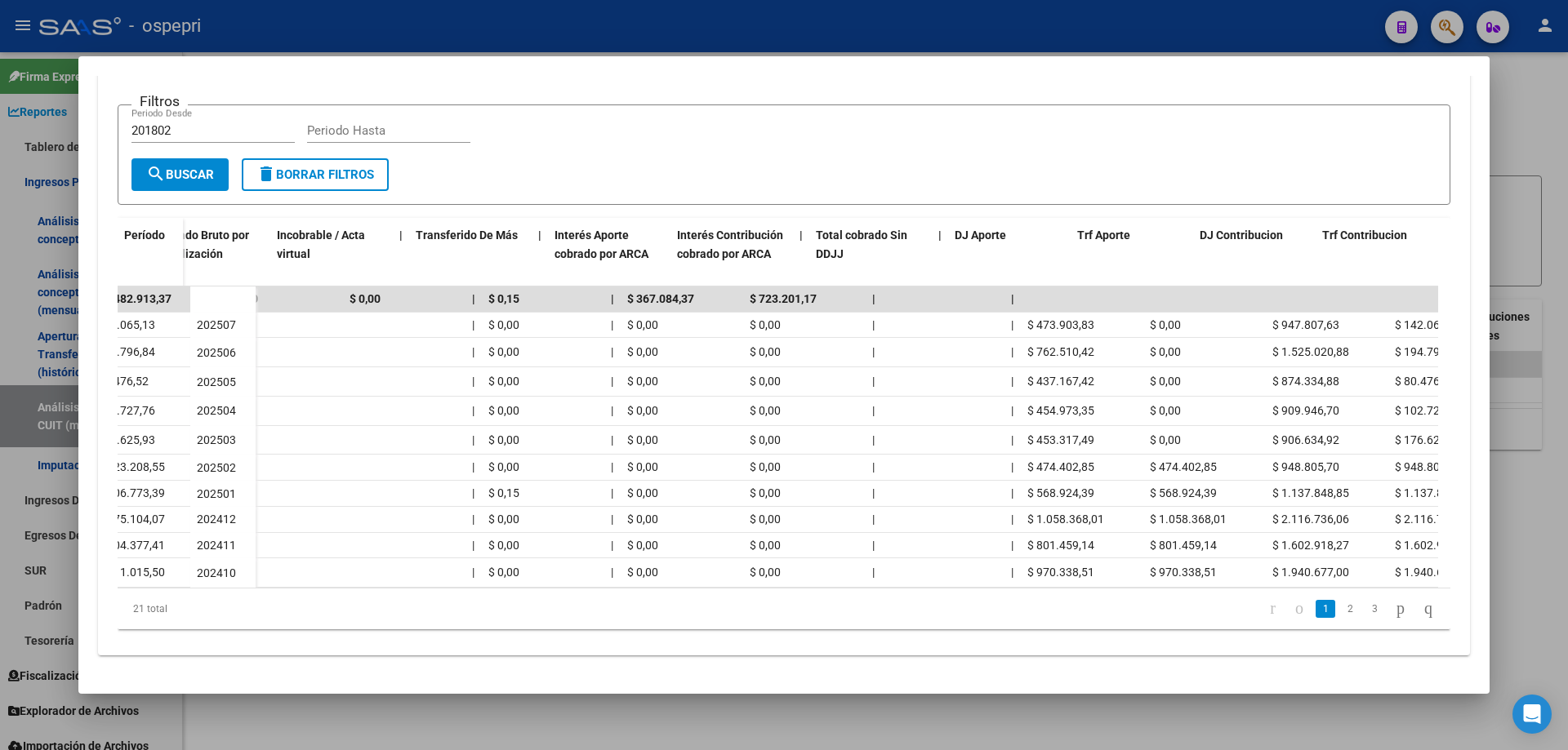
scroll to position [0, 697]
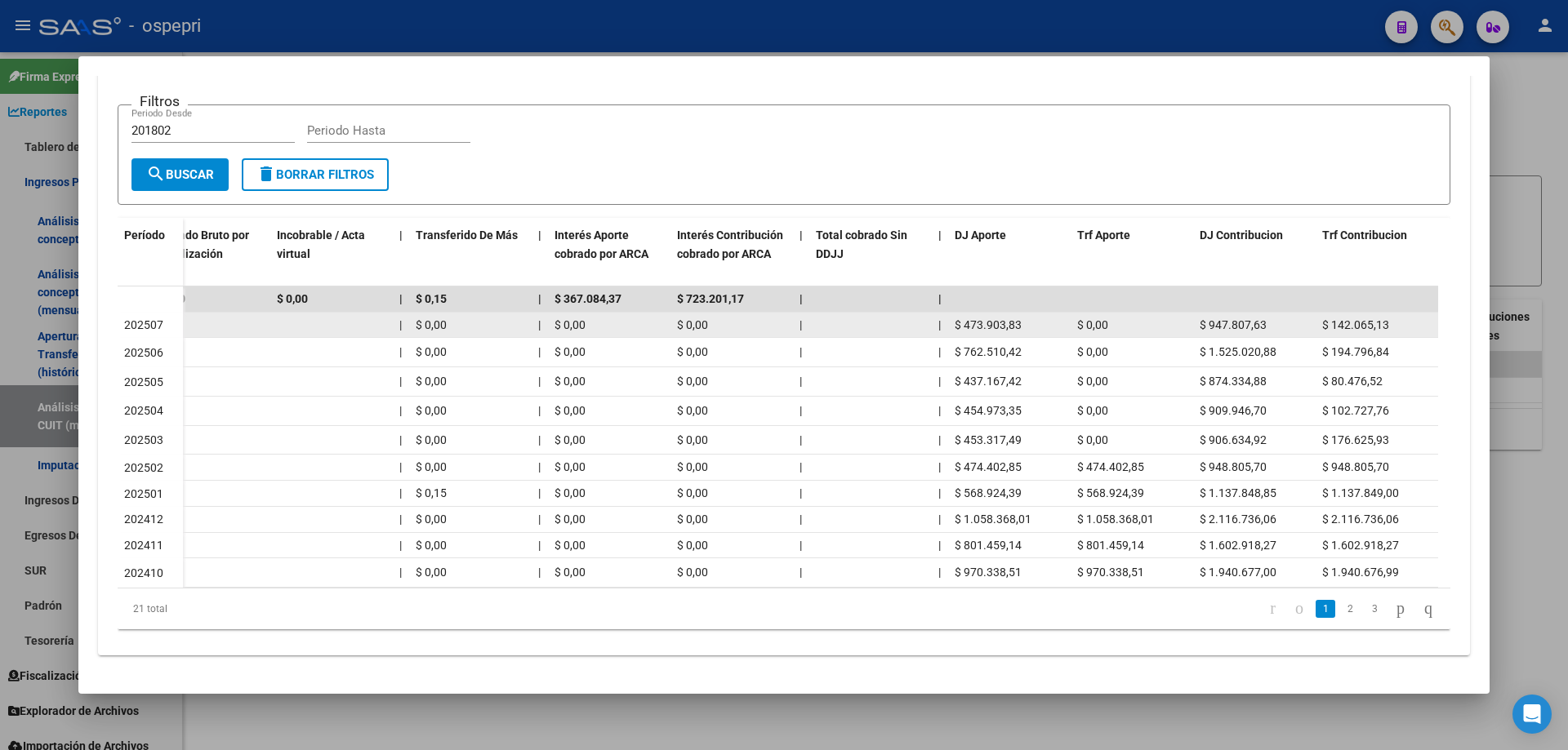
drag, startPoint x: 1031, startPoint y: 331, endPoint x: 964, endPoint y: 332, distance: 67.0
click at [964, 332] on div "$ 473.903,83" at bounding box center [1009, 325] width 109 height 19
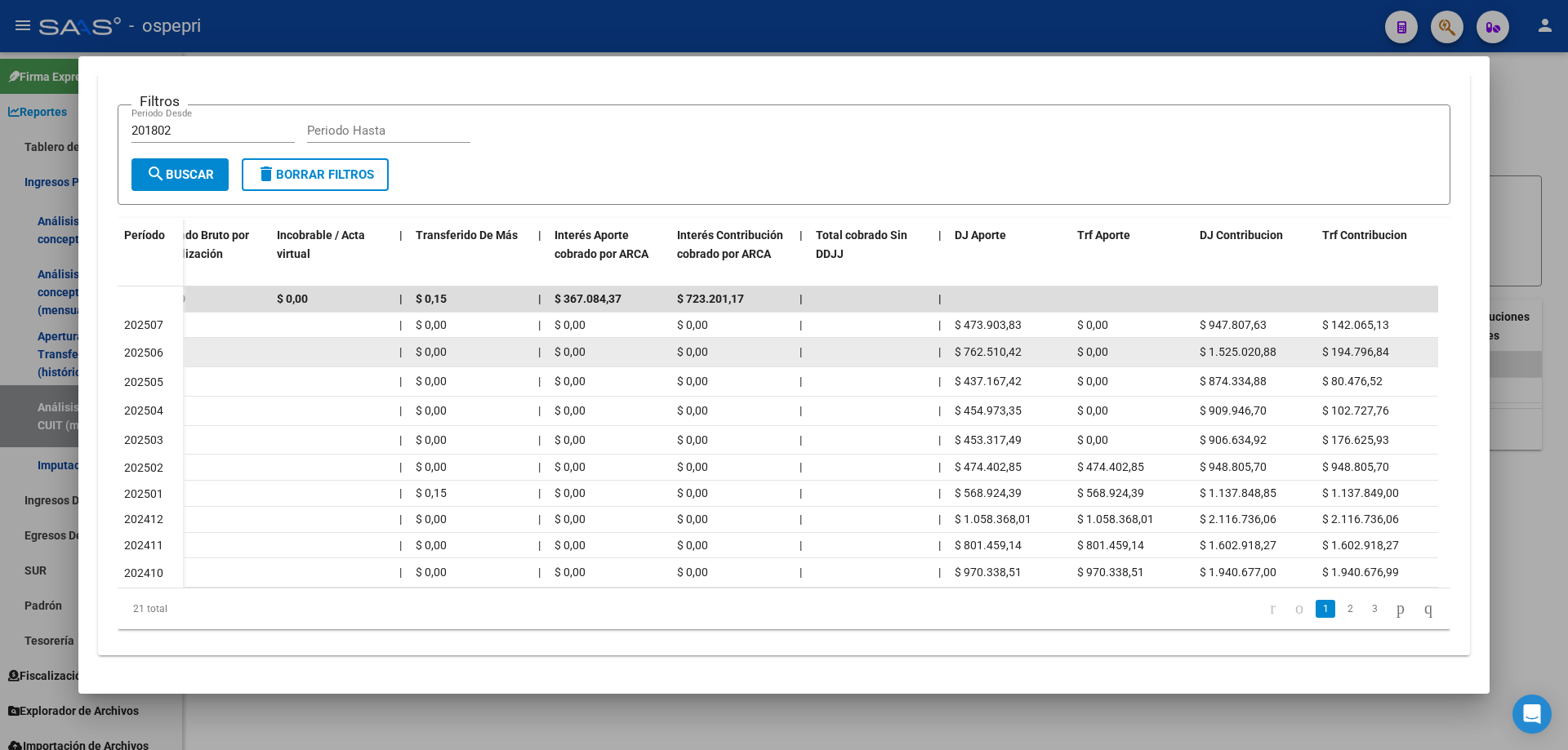
copy span "473.903,83"
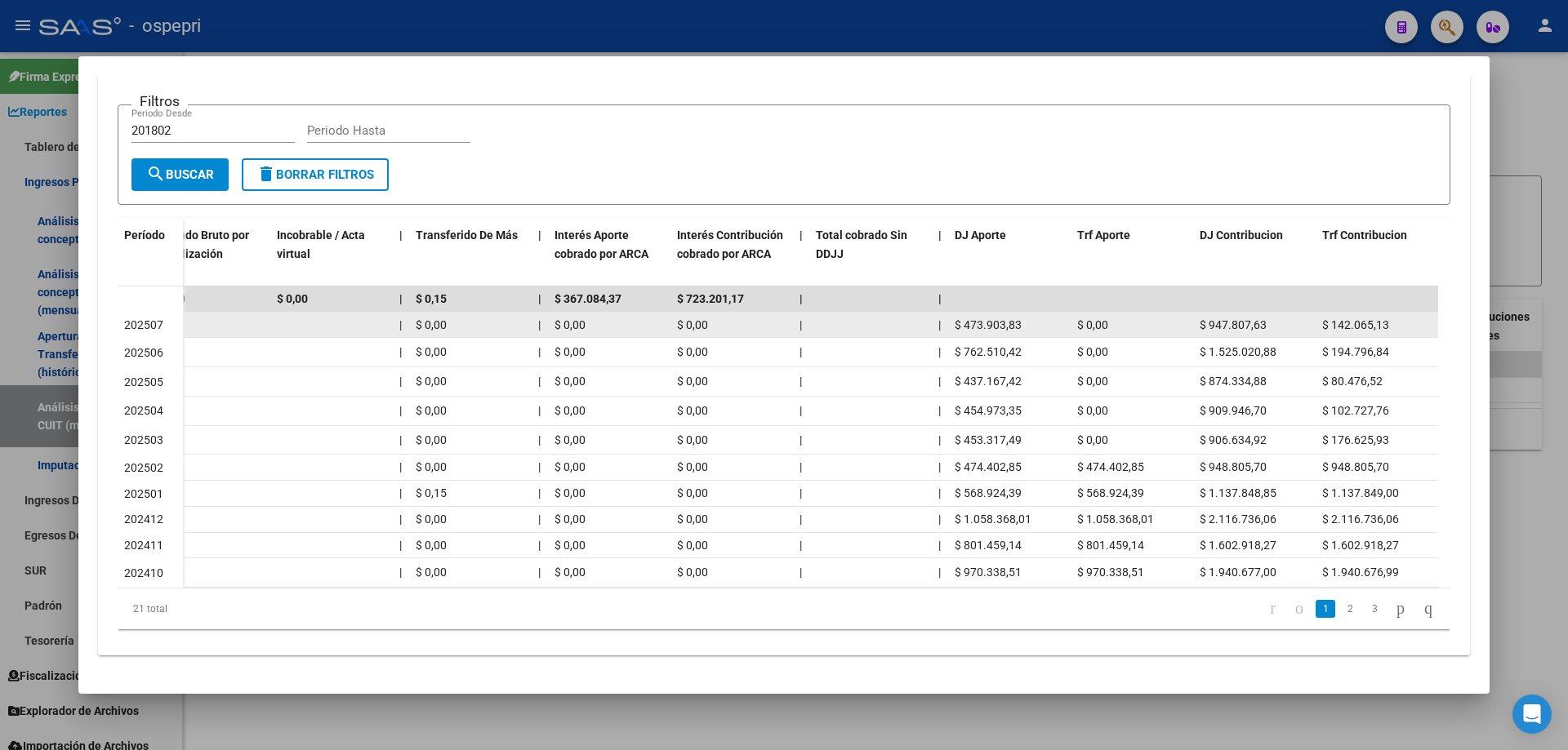
drag, startPoint x: 1270, startPoint y: 326, endPoint x: 1211, endPoint y: 330, distance: 59.1
click at [1211, 330] on div "$ 947.807,63" at bounding box center [1254, 325] width 109 height 19
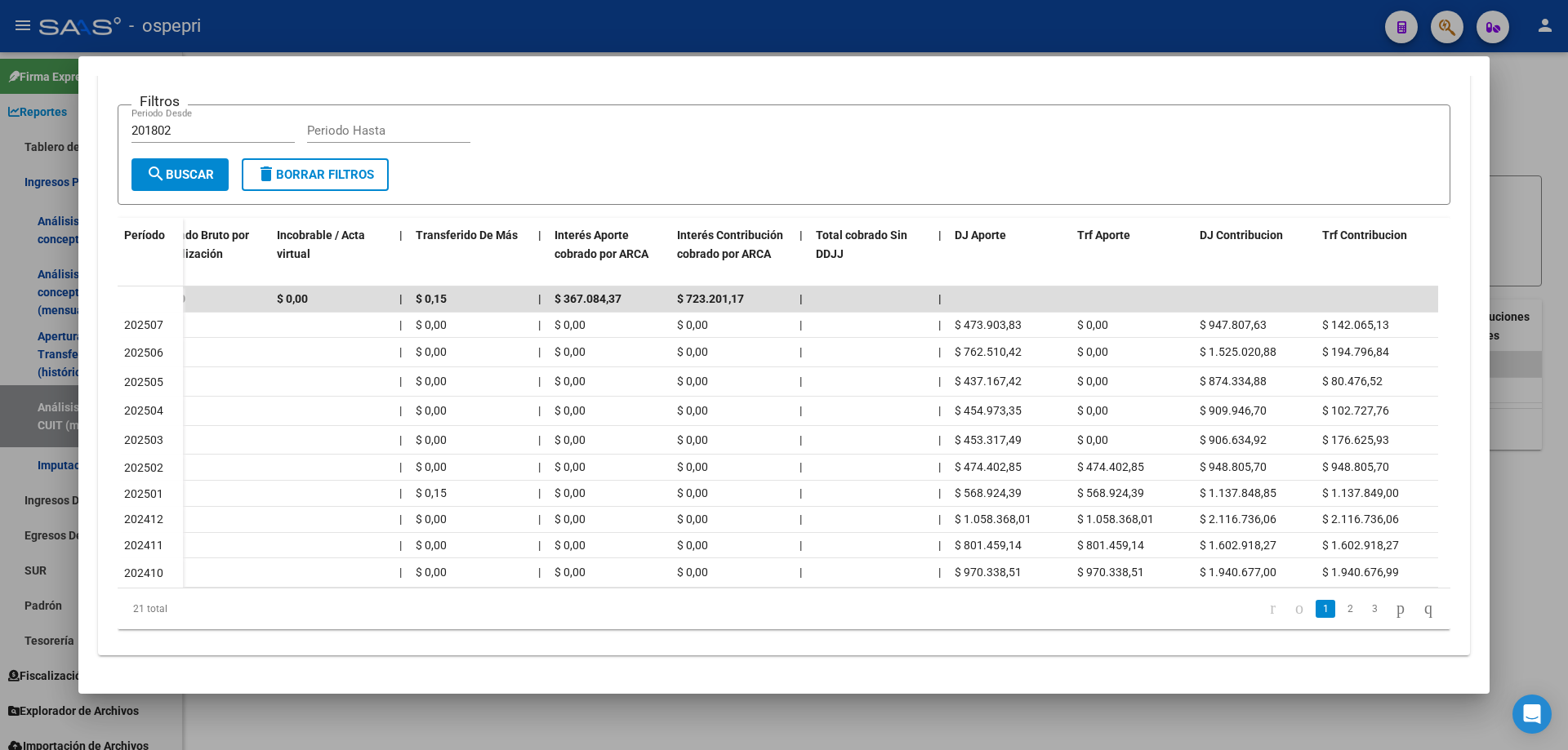
copy span "947.807,63"
click at [1536, 107] on div at bounding box center [784, 375] width 1568 height 750
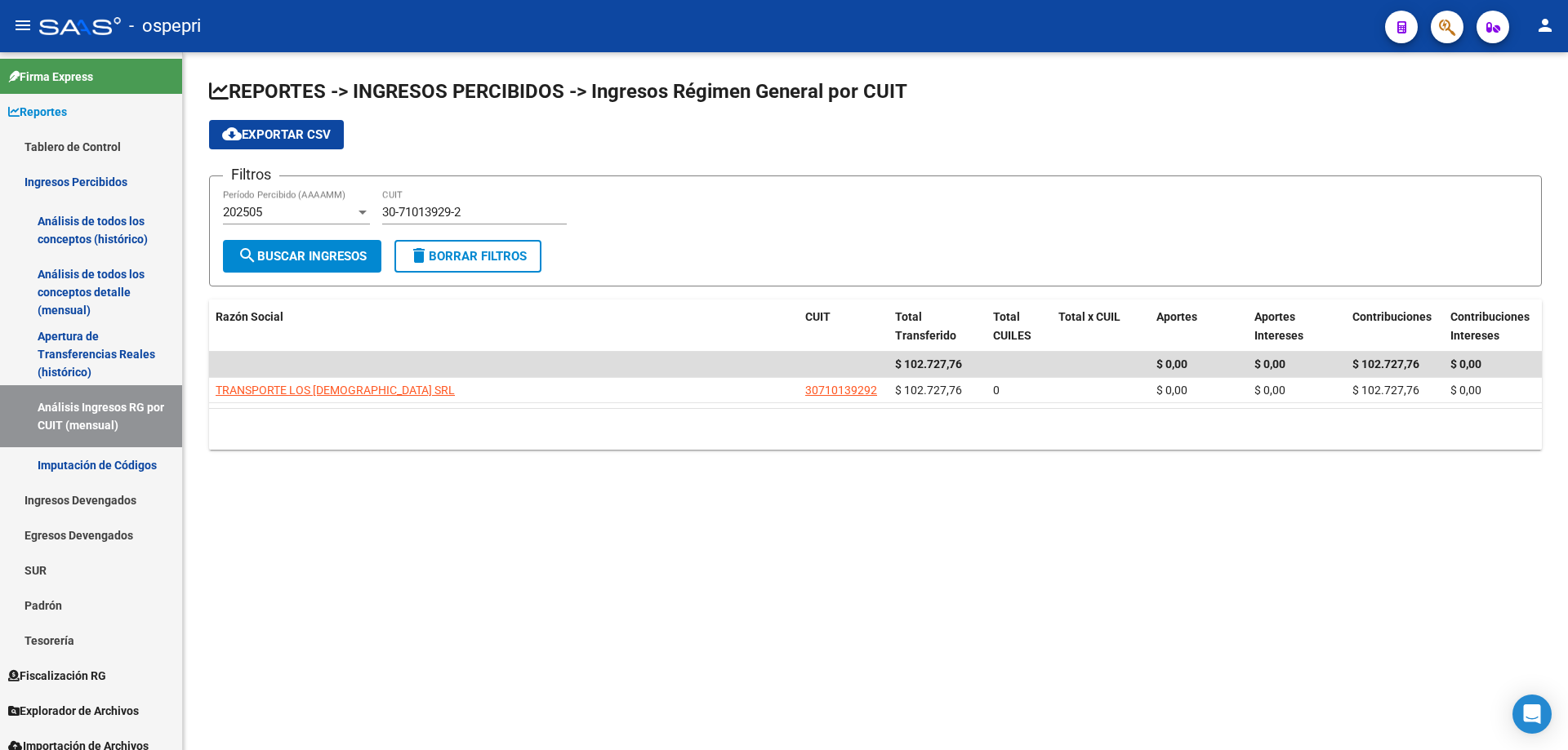
click at [652, 422] on div "10 total 1" at bounding box center [875, 429] width 1332 height 40
click at [595, 455] on div "REPORTES -> INGRESOS PERCIBIDOS -> Ingresos Régimen General por CUIT cloud_down…" at bounding box center [875, 277] width 1385 height 450
click at [438, 500] on div "REPORTES -> INGRESOS PERCIBIDOS -> Ingresos Régimen General por CUIT cloud_down…" at bounding box center [875, 277] width 1385 height 450
click at [483, 204] on div "30-71013929-2 CUIT" at bounding box center [474, 207] width 184 height 35
click at [481, 215] on input "30-71013929-2" at bounding box center [474, 212] width 184 height 15
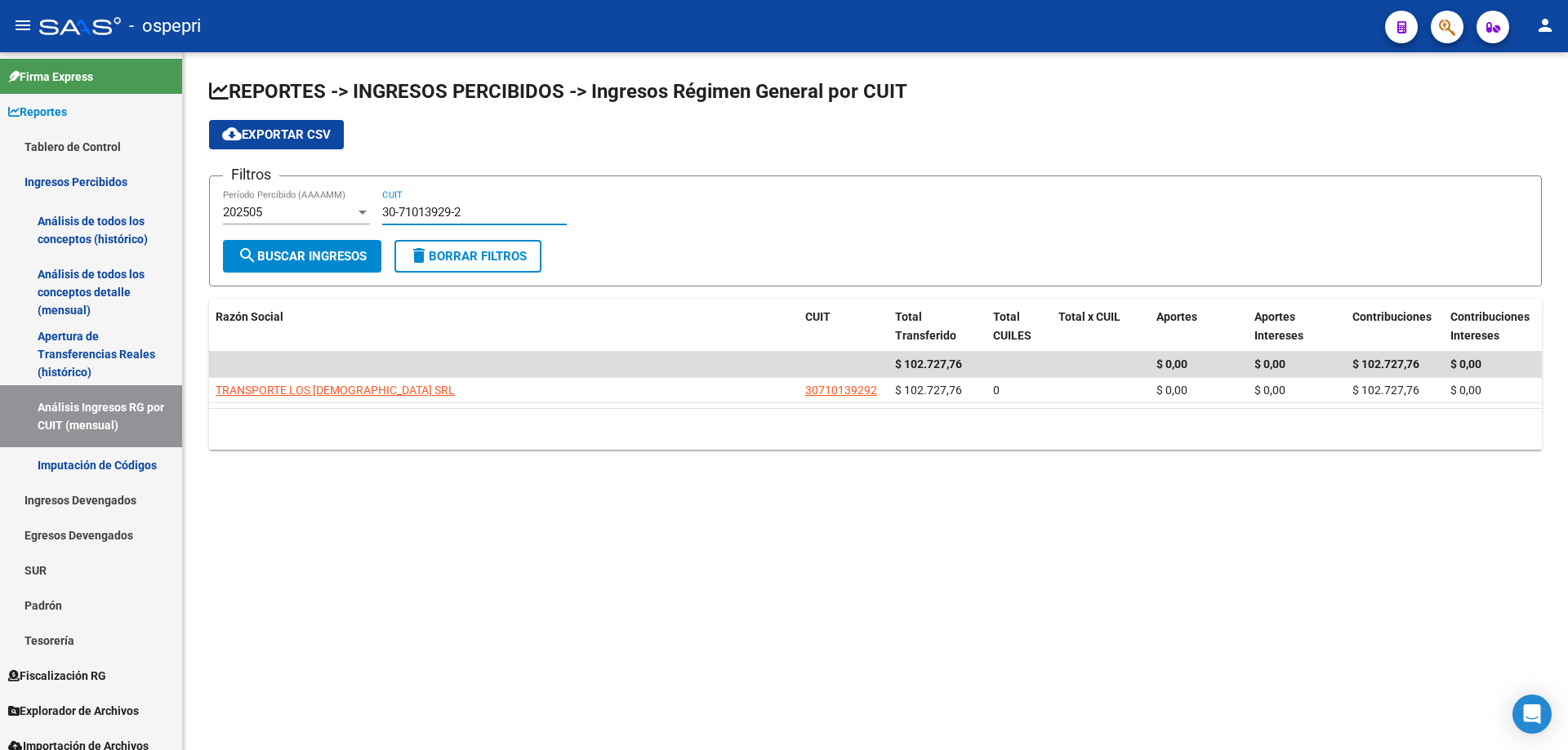
click at [483, 214] on input "30-71013929-2" at bounding box center [474, 212] width 184 height 15
click at [474, 207] on input "30-71013929-2" at bounding box center [474, 212] width 184 height 15
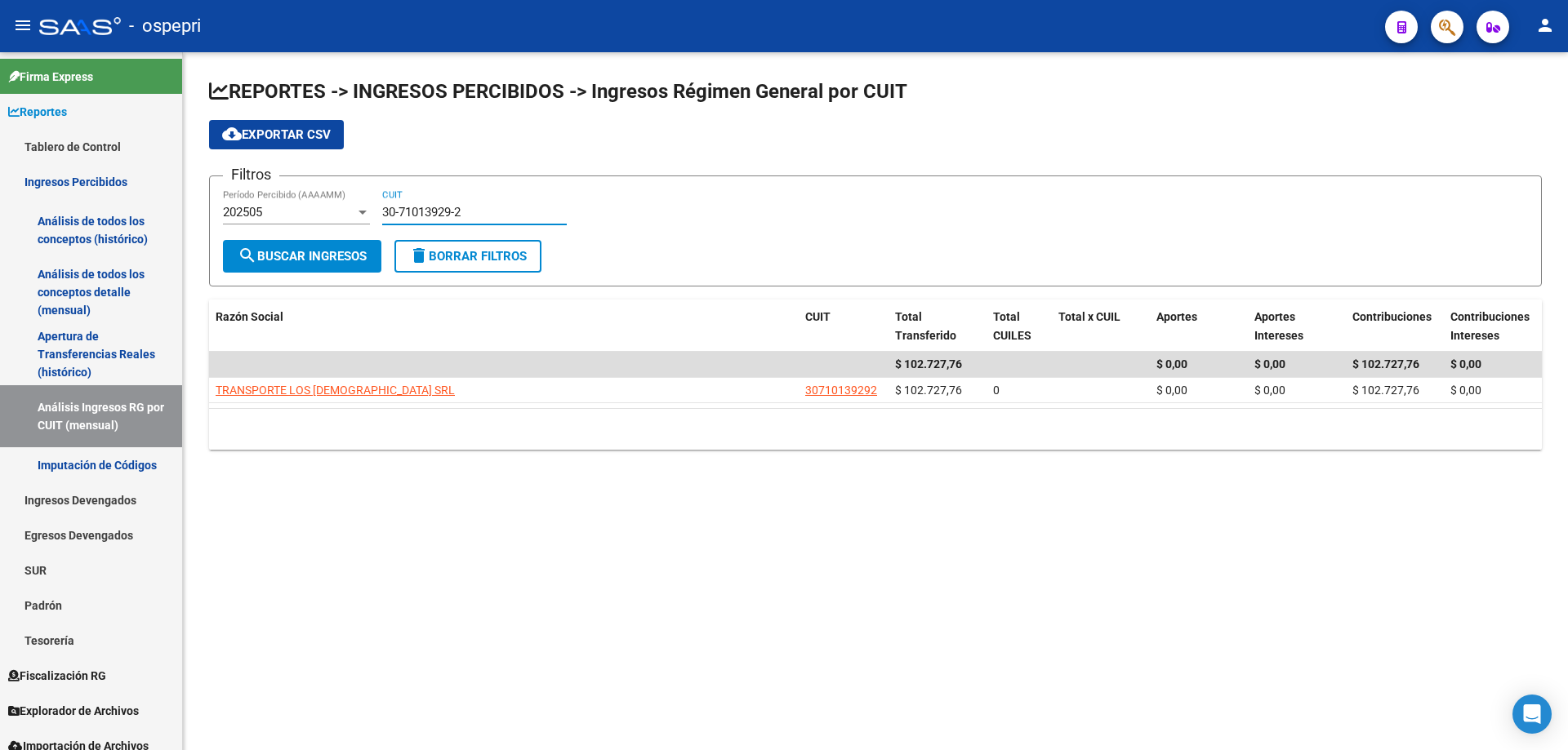
paste input "146235-6"
type input "30-71146235-6"
click at [340, 254] on span "search Buscar Ingresos" at bounding box center [302, 256] width 129 height 15
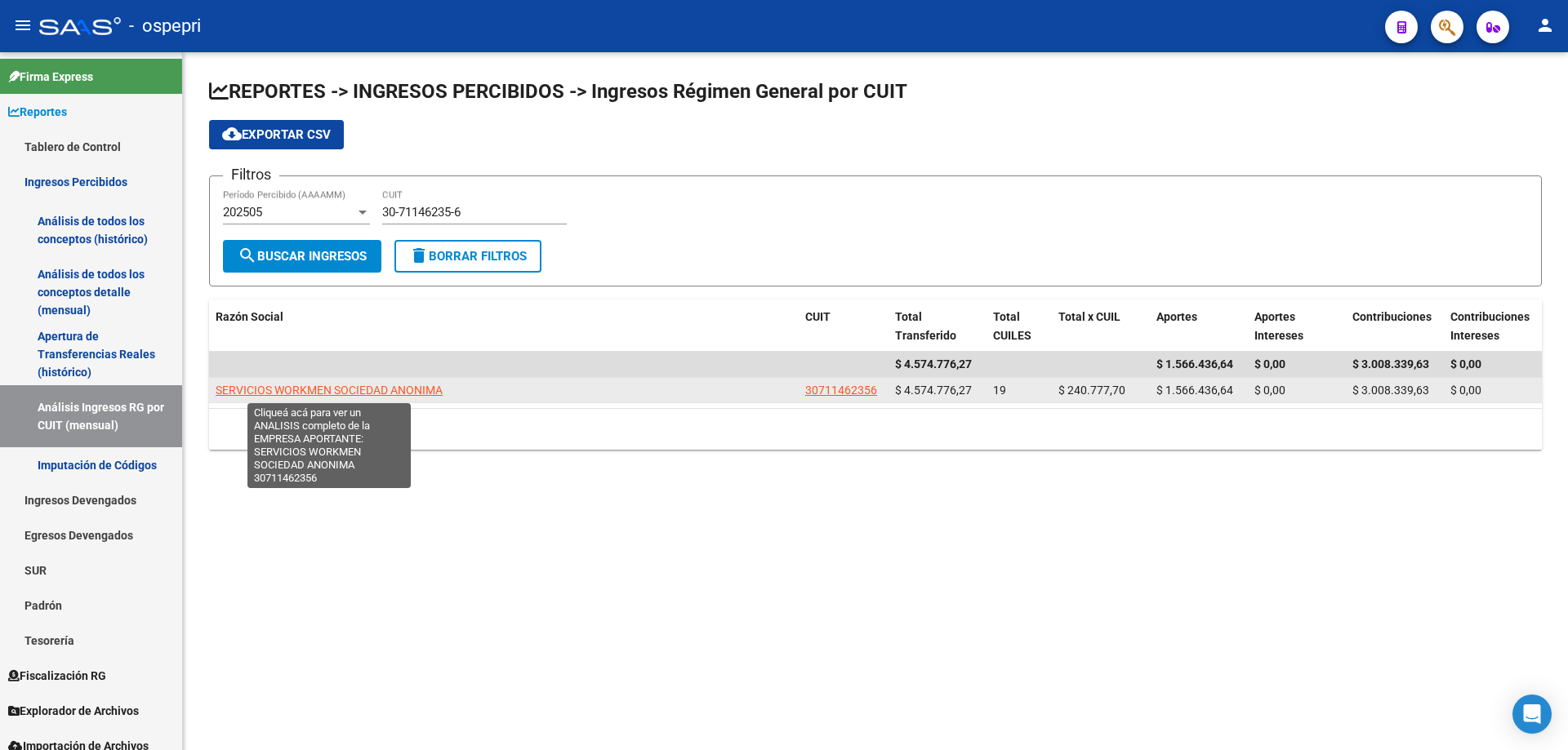
click at [288, 393] on span "SERVICIOS WORKMEN SOCIEDAD ANONIMA" at bounding box center [329, 389] width 227 height 13
type textarea "30711462356"
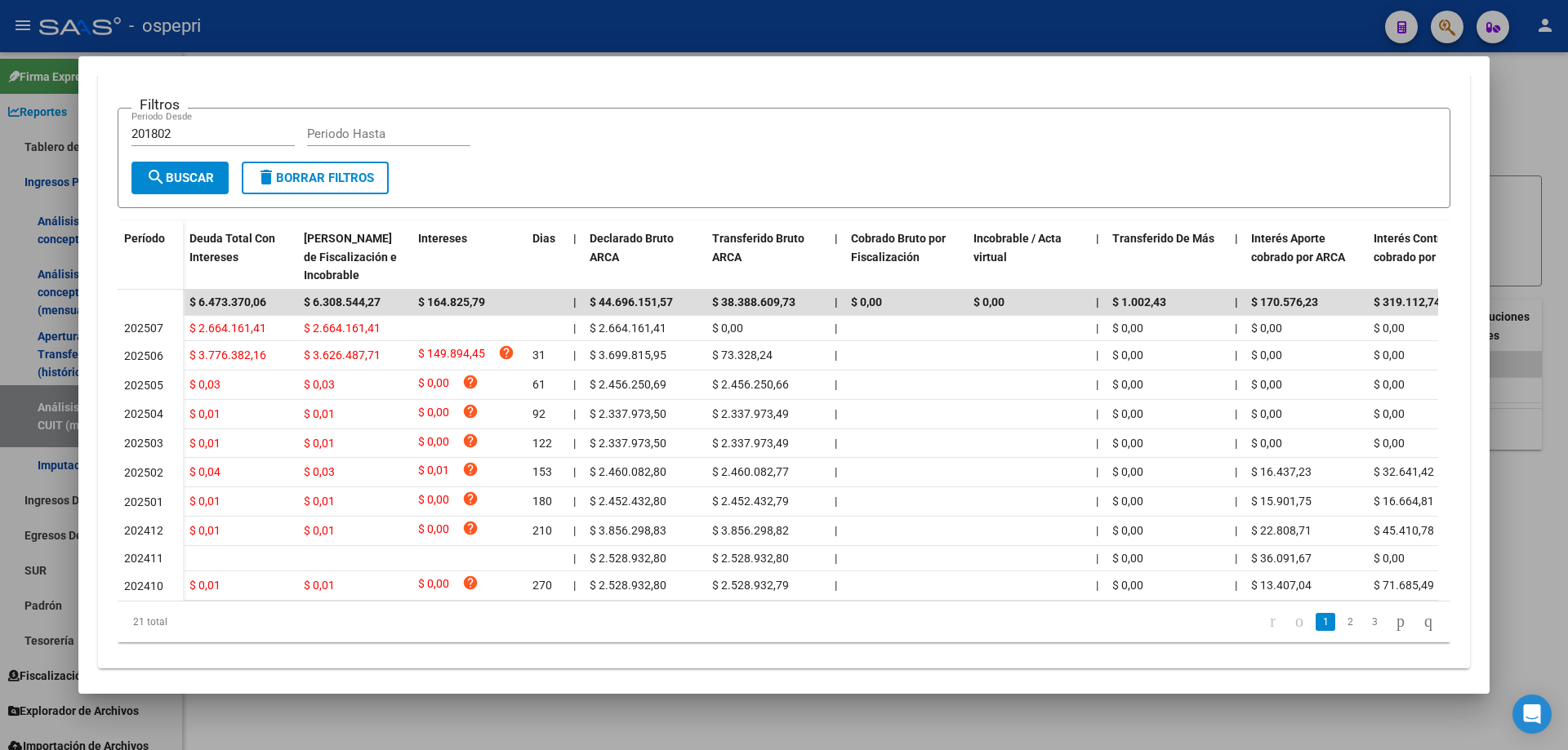
scroll to position [326, 0]
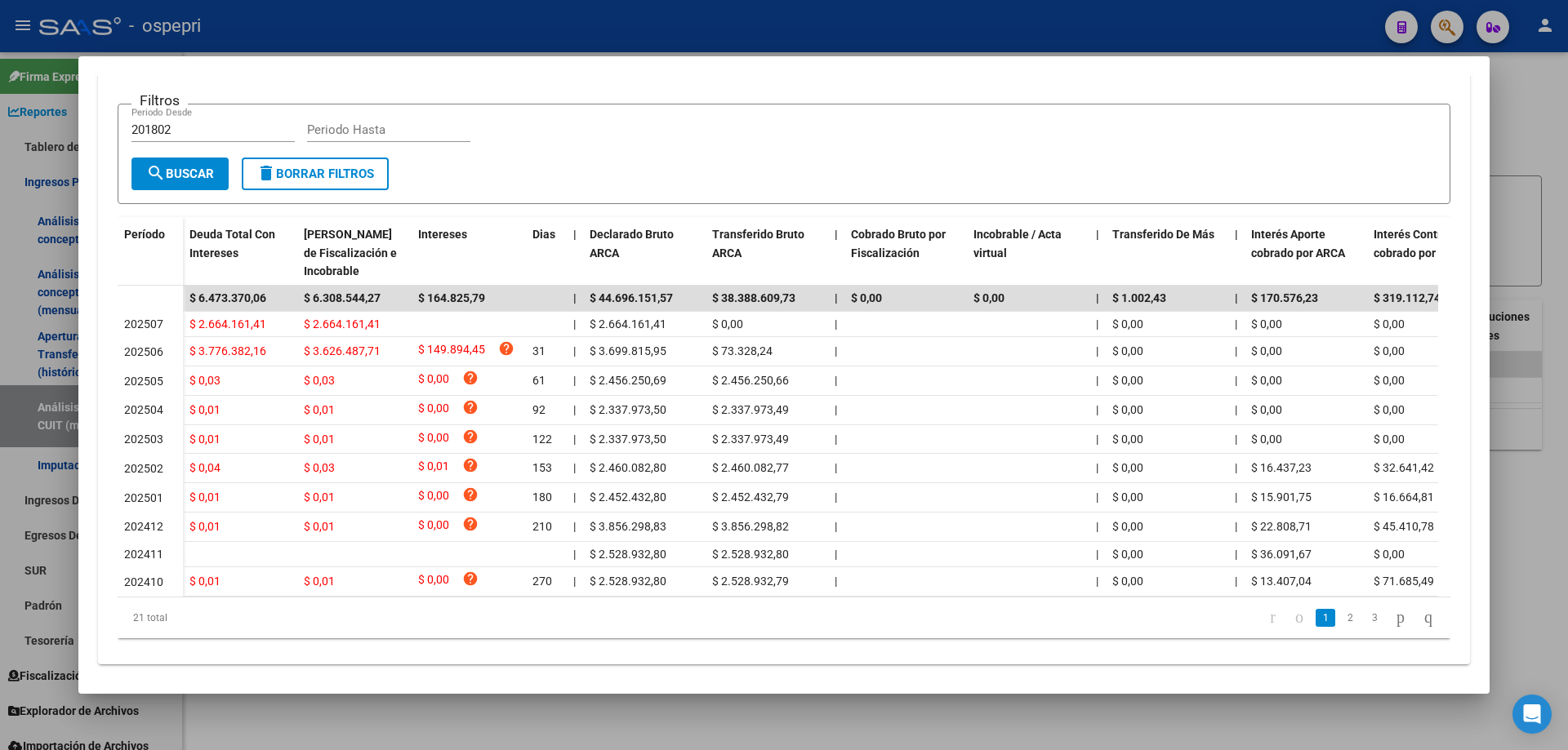
drag, startPoint x: 376, startPoint y: 616, endPoint x: 757, endPoint y: 610, distance: 381.0
click at [762, 597] on datatable-body "$ 6.473.370,06 $ 6.308.544,27 $ 164.825,79 | $ 44.696.151,57 $ 38.388.609,73 | …" at bounding box center [778, 442] width 1321 height 311
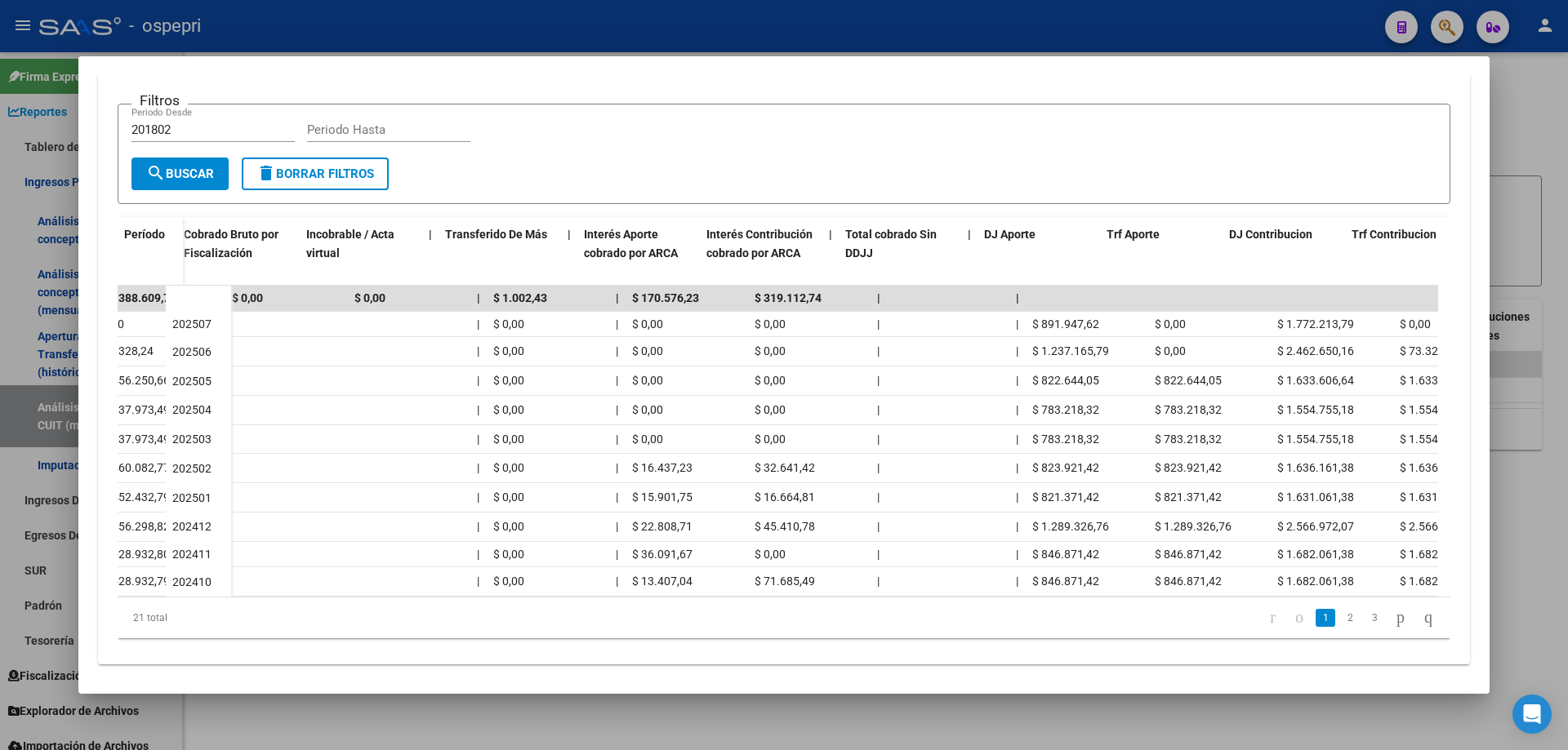
scroll to position [0, 697]
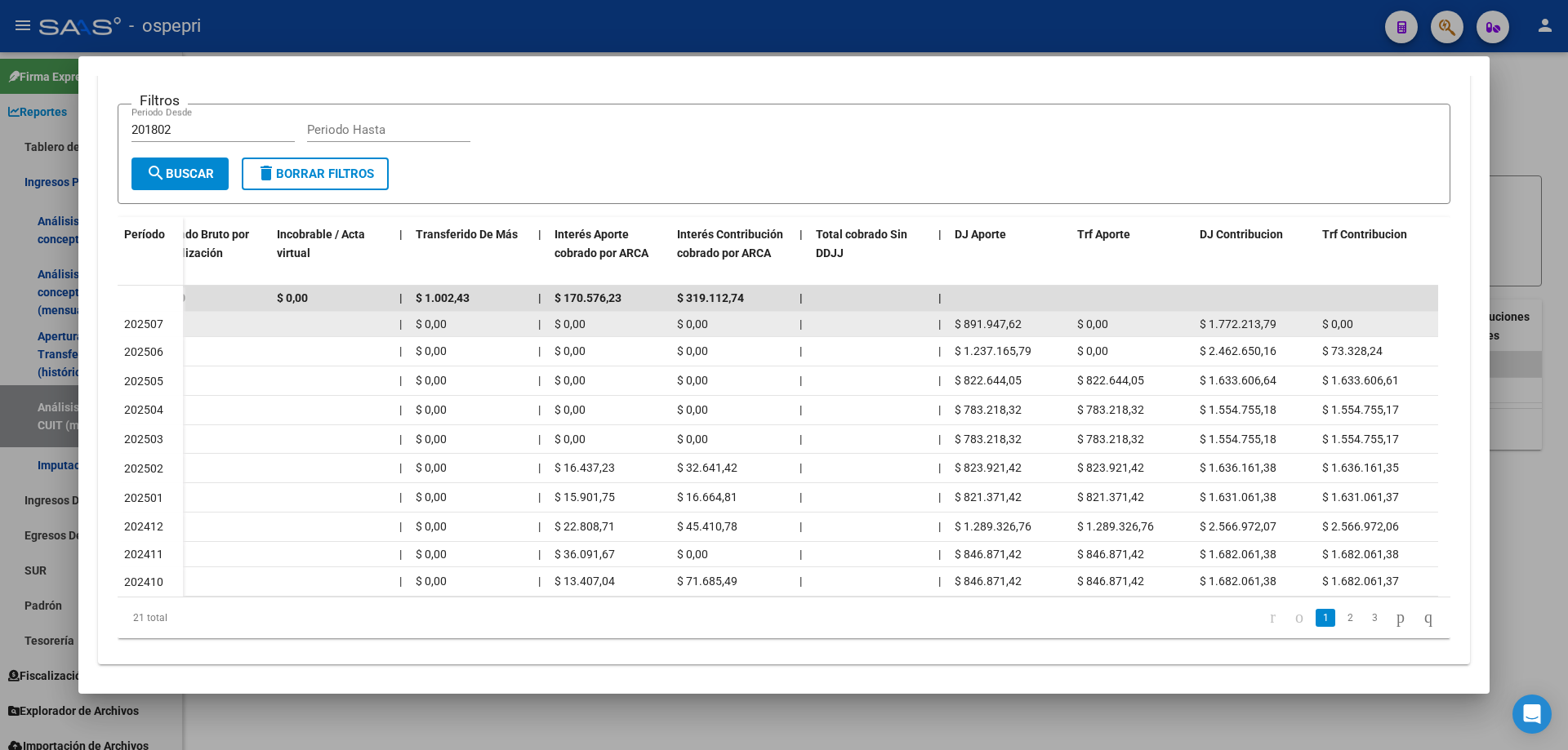
drag, startPoint x: 965, startPoint y: 326, endPoint x: 985, endPoint y: 324, distance: 20.1
click at [1037, 325] on div "$ 891.947,62" at bounding box center [1009, 324] width 109 height 19
copy span "891.947,62"
drag, startPoint x: 1246, startPoint y: 327, endPoint x: 1208, endPoint y: 327, distance: 38.0
click at [1208, 327] on div "$ 1.772.213,79" at bounding box center [1254, 324] width 109 height 19
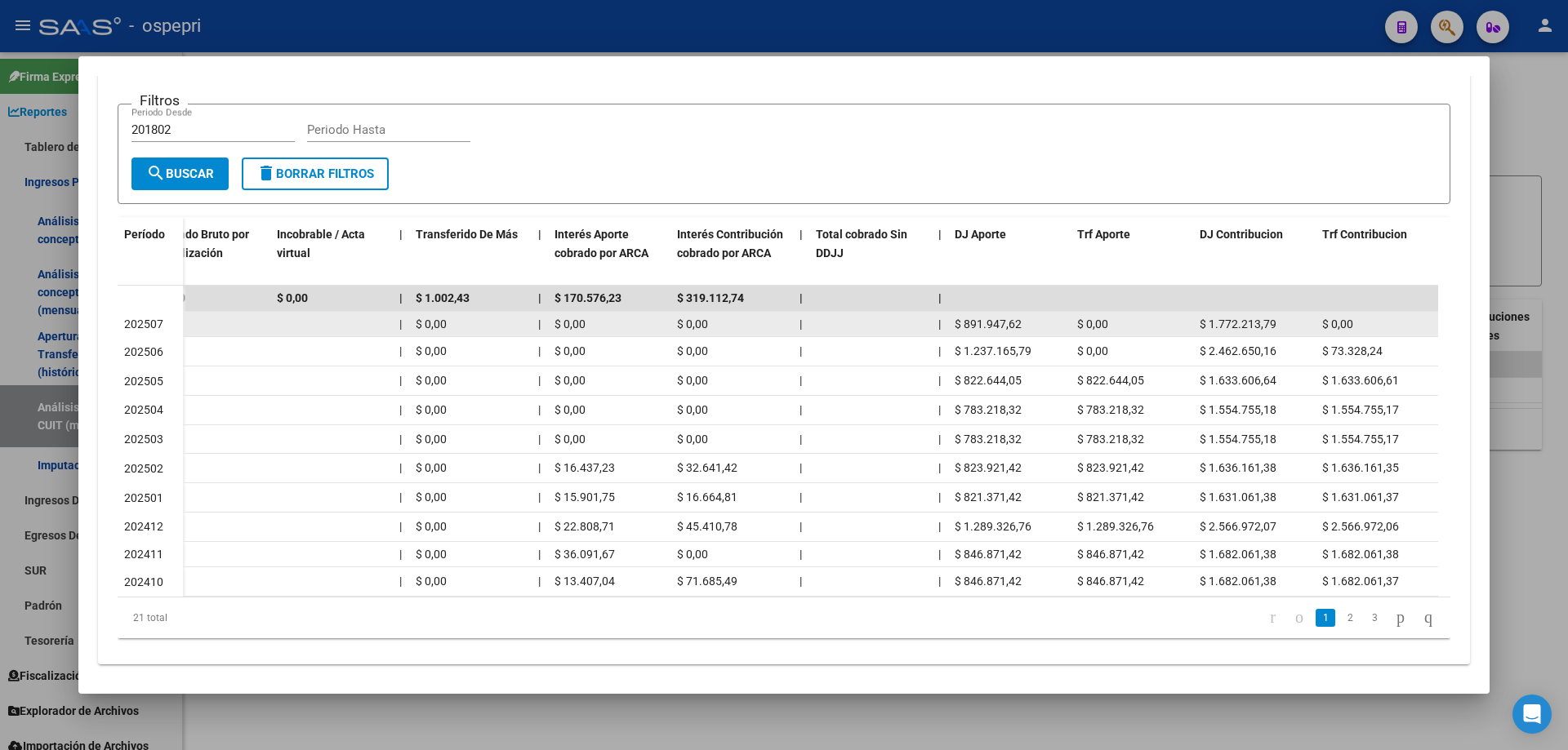
copy span "1.772.213,79"
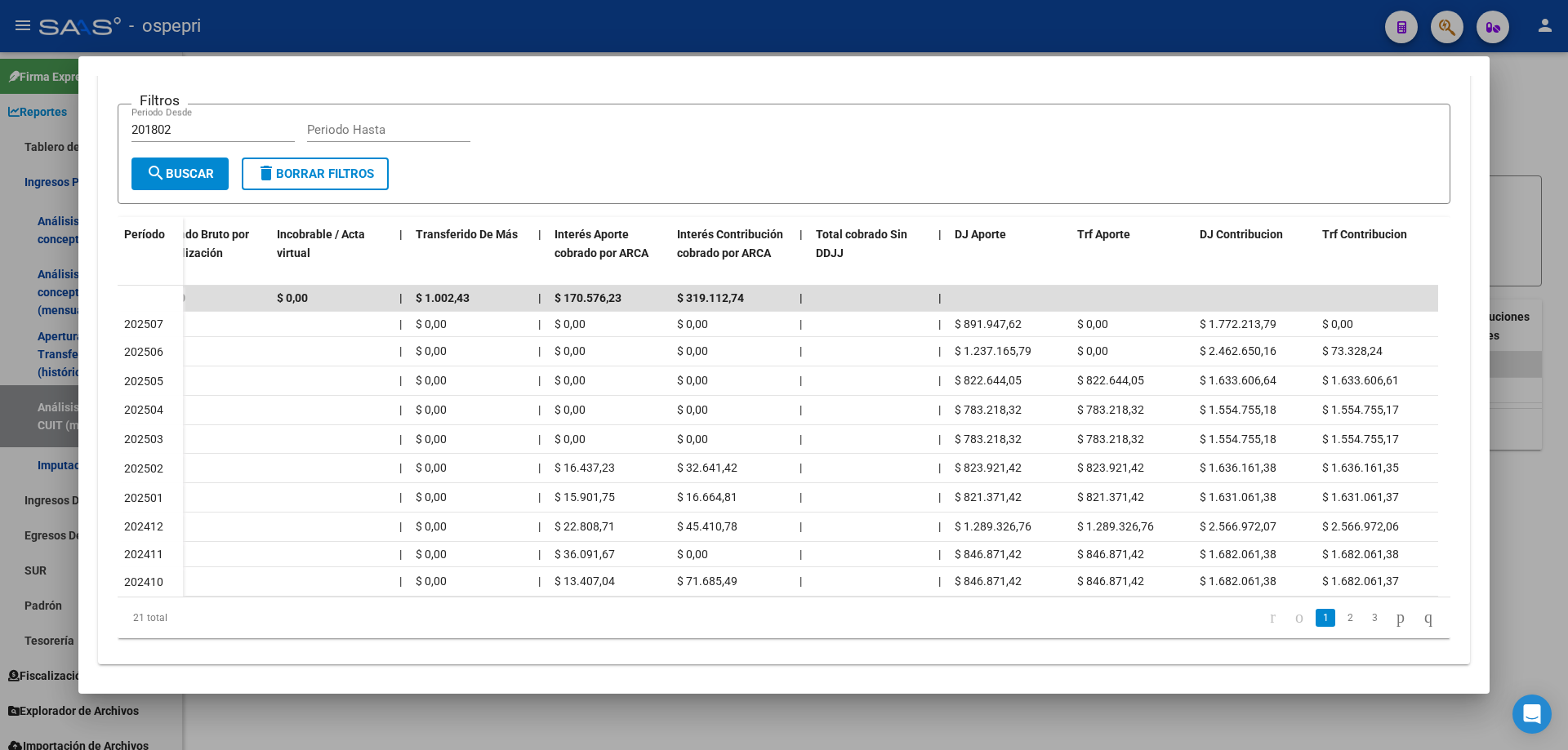
click at [1518, 124] on div at bounding box center [784, 375] width 1568 height 750
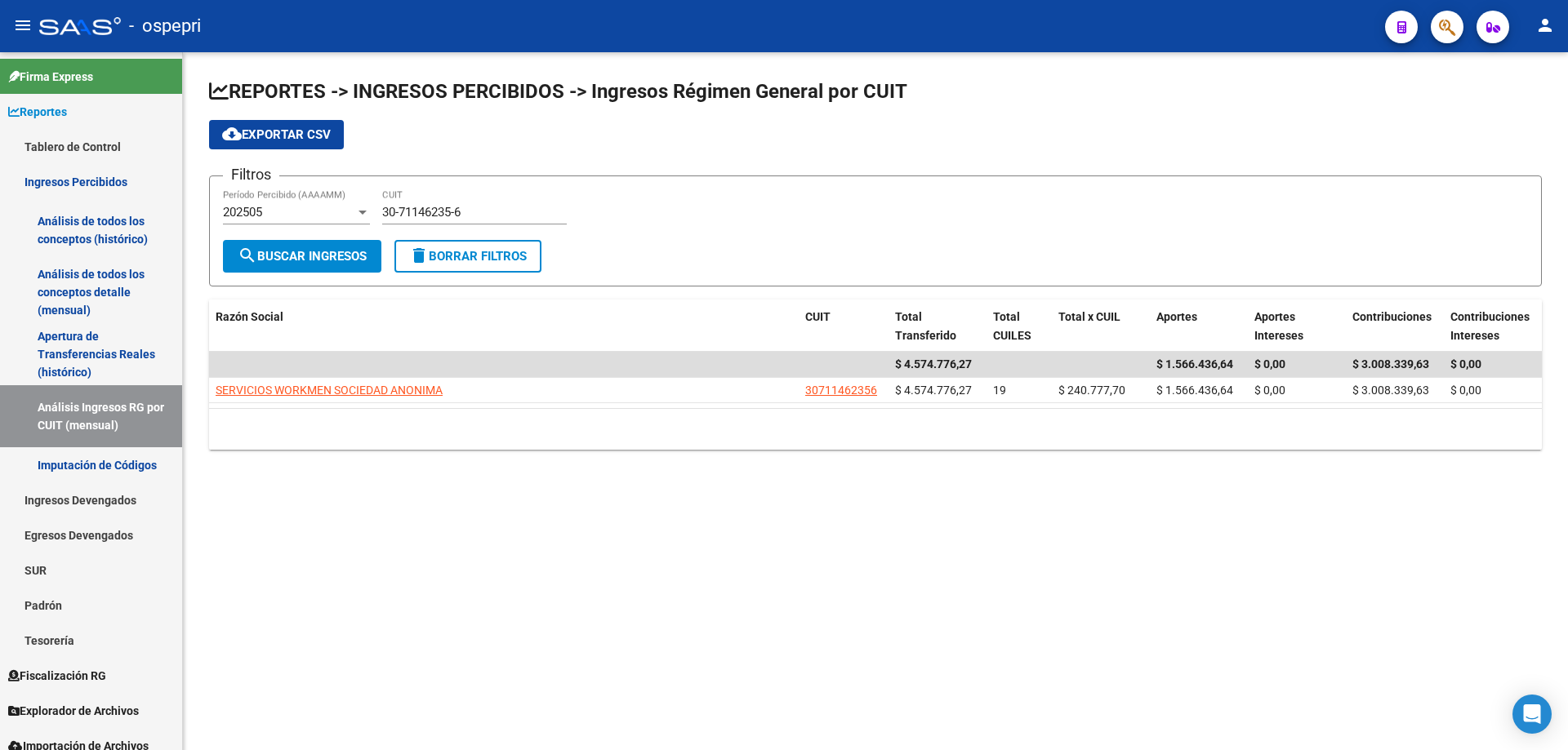
click at [555, 491] on div "REPORTES -> INGRESOS PERCIBIDOS -> Ingresos Régimen General por CUIT cloud_down…" at bounding box center [875, 277] width 1385 height 450
click at [536, 216] on input "30-71146235-6" at bounding box center [474, 212] width 184 height 15
paste input "3"
click at [477, 205] on input "30-71146235-3" at bounding box center [474, 212] width 184 height 15
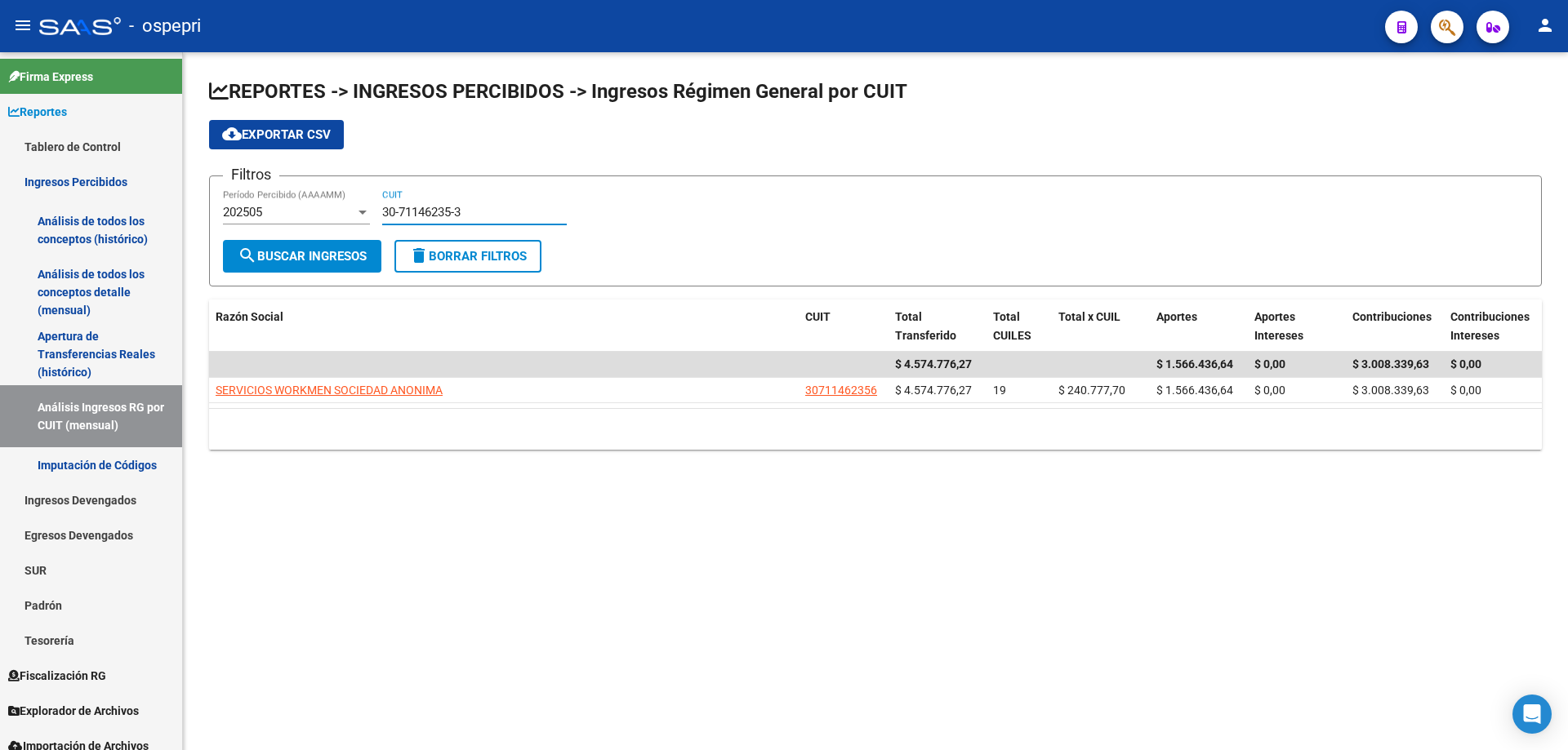
click at [477, 205] on input "30-71146235-3" at bounding box center [474, 212] width 184 height 15
paste input "9573-4"
type input "30-71149573-4"
click at [319, 257] on span "search Buscar Ingresos" at bounding box center [302, 256] width 129 height 15
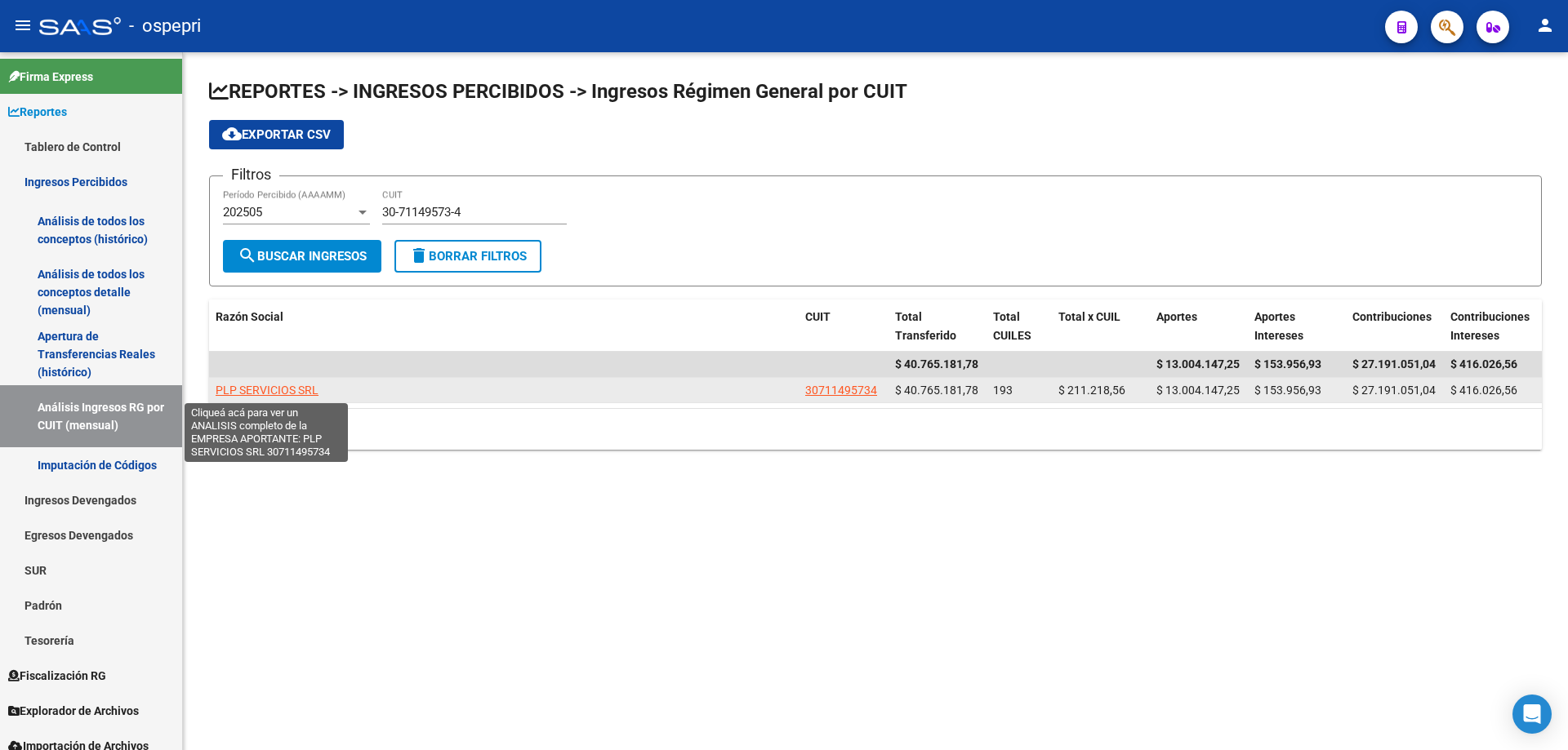
click at [242, 394] on span "PLP SERVICIOS SRL" at bounding box center [267, 389] width 102 height 13
type textarea "30711495734"
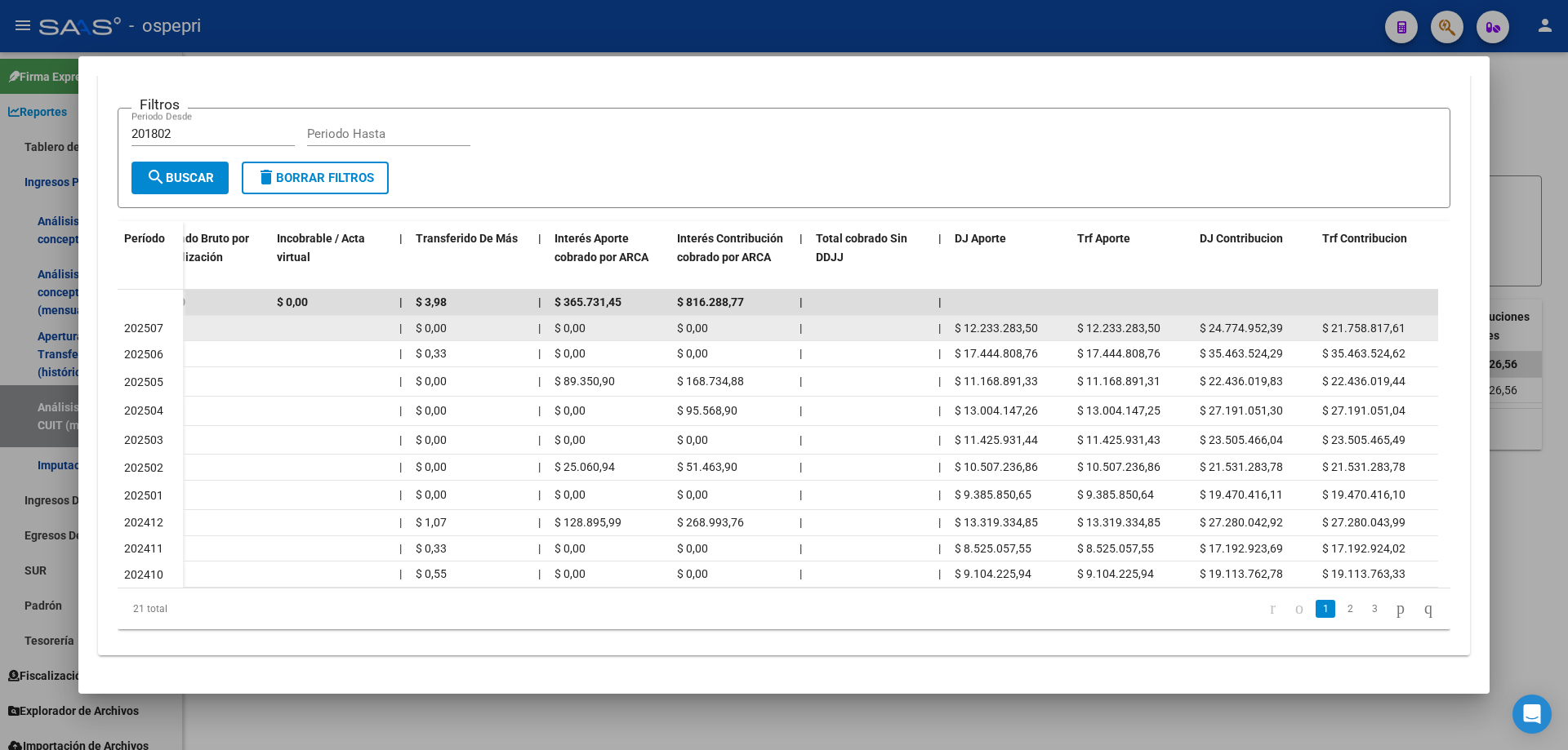
drag, startPoint x: 1032, startPoint y: 313, endPoint x: 1046, endPoint y: 314, distance: 14.0
click at [1036, 321] on span "$ 12.233.283,50" at bounding box center [996, 327] width 84 height 13
click at [1041, 319] on div "$ 12.233.283,50" at bounding box center [1009, 328] width 109 height 19
click at [968, 321] on span "$ 12.233.283,50" at bounding box center [996, 327] width 84 height 13
drag, startPoint x: 962, startPoint y: 311, endPoint x: 1051, endPoint y: 311, distance: 89.0
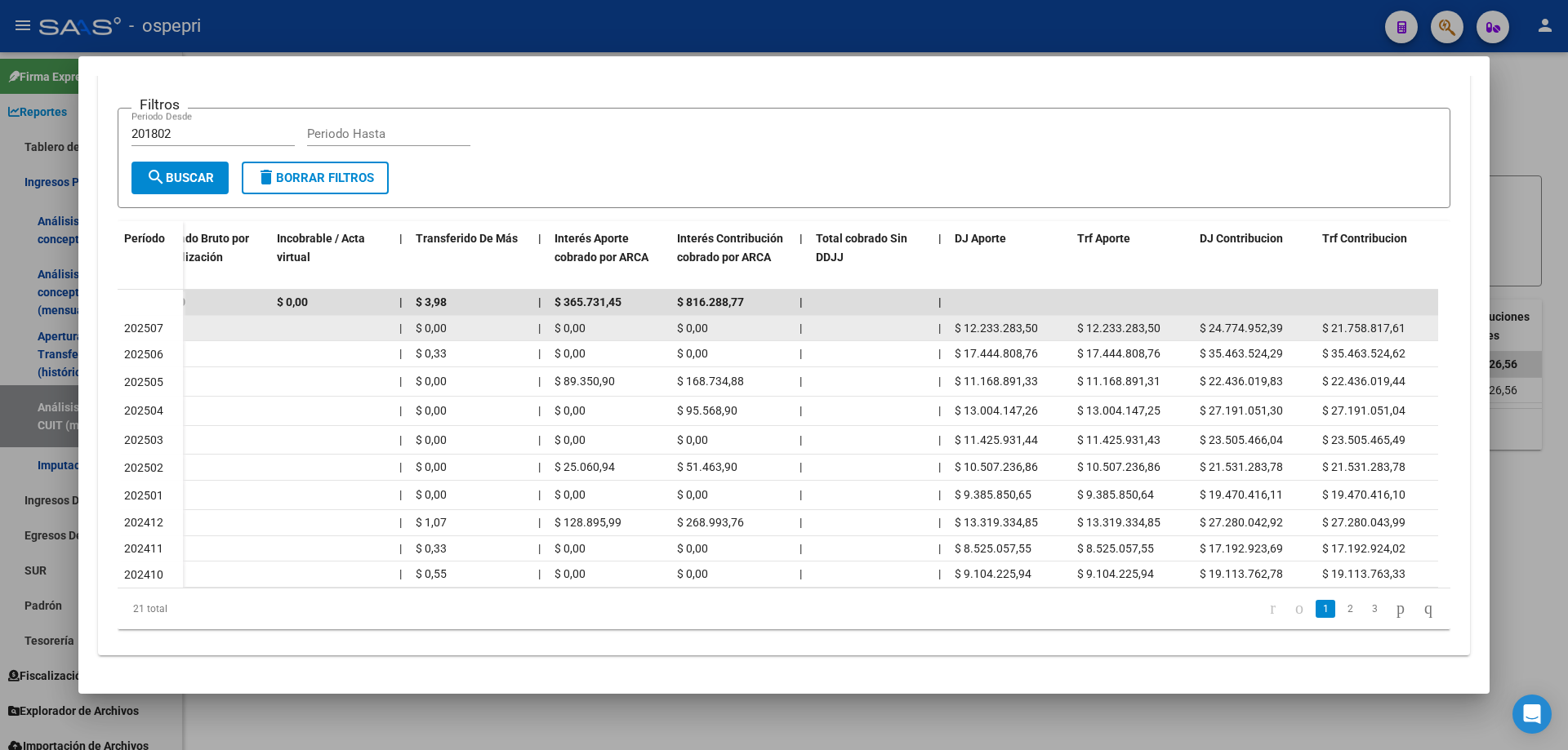
click at [1051, 319] on div "$ 12.233.283,50" at bounding box center [1009, 328] width 109 height 19
copy span "12.233.283,50"
drag, startPoint x: 1284, startPoint y: 312, endPoint x: 1207, endPoint y: 312, distance: 77.0
click at [1207, 319] on div "$ 24.774.952,39" at bounding box center [1254, 328] width 109 height 19
copy span "24.774.952,39"
